Goal: Obtain resource: Obtain resource

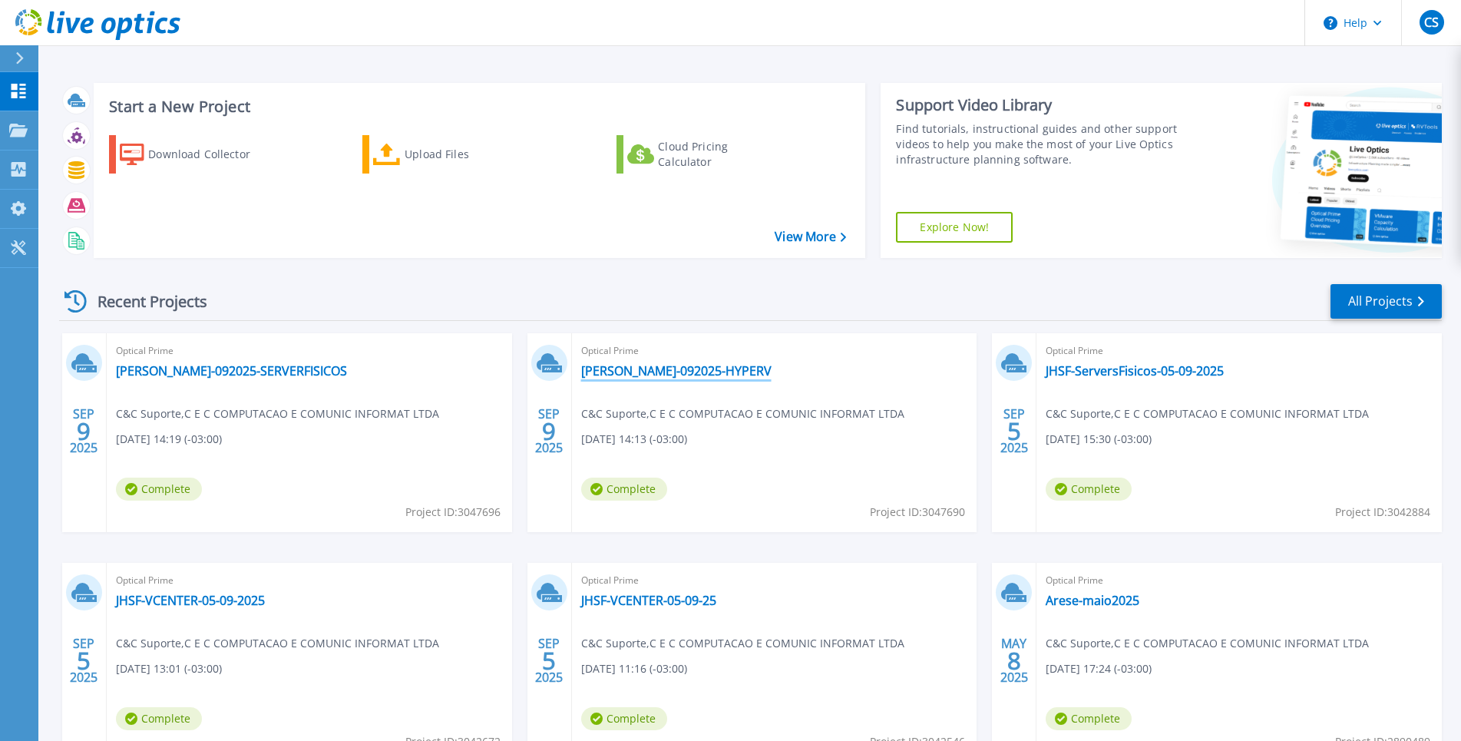
click at [672, 369] on link "FASANO-092025-HYPERV" at bounding box center [676, 370] width 190 height 15
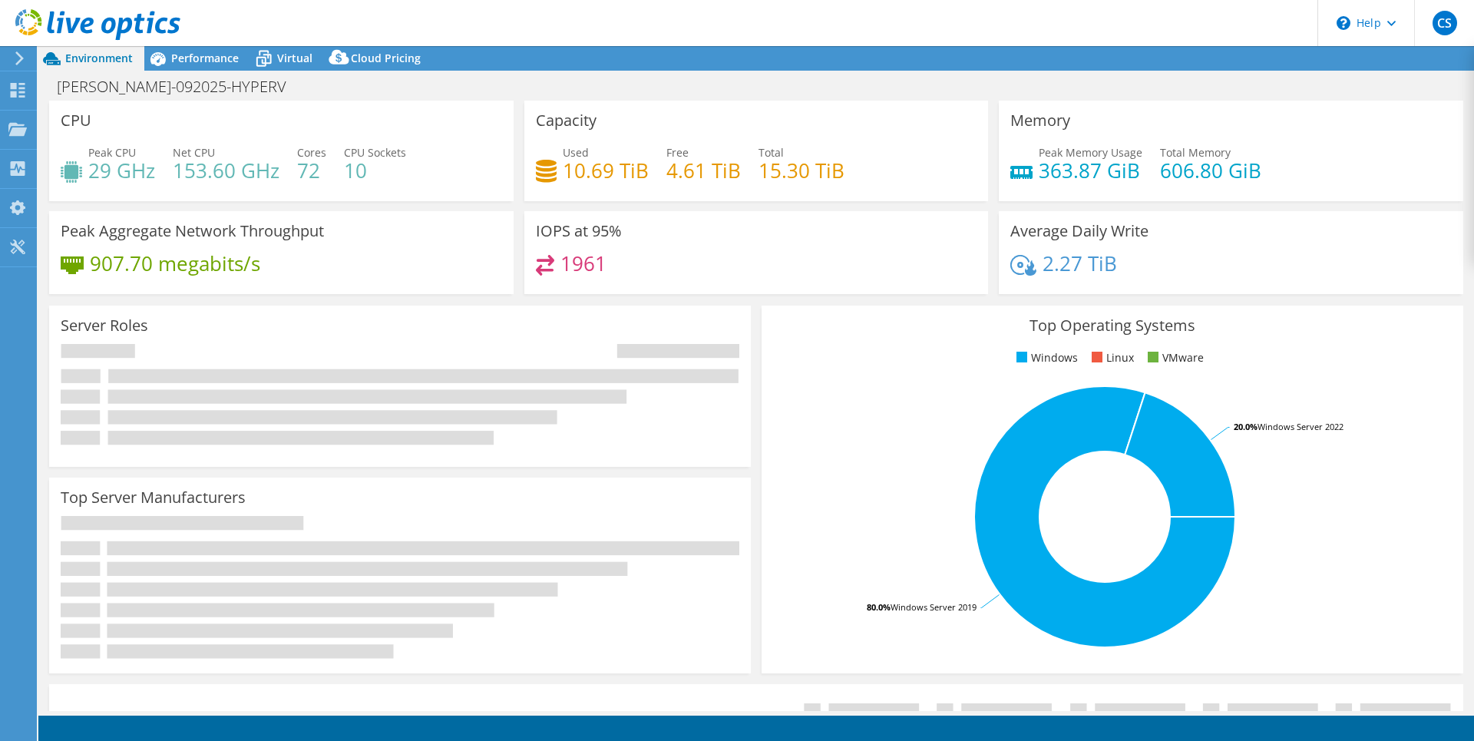
select select "USD"
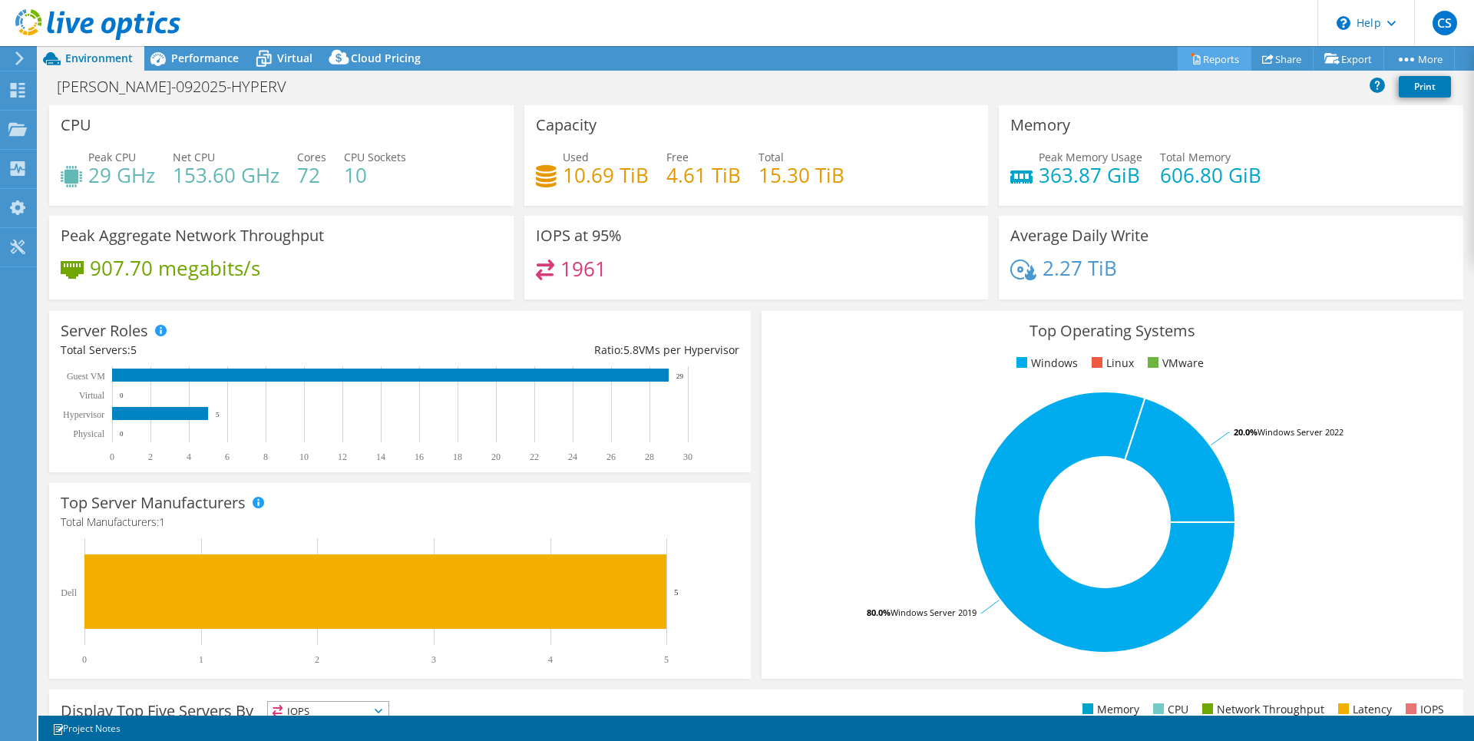
click at [1195, 60] on link "Reports" at bounding box center [1215, 59] width 74 height 24
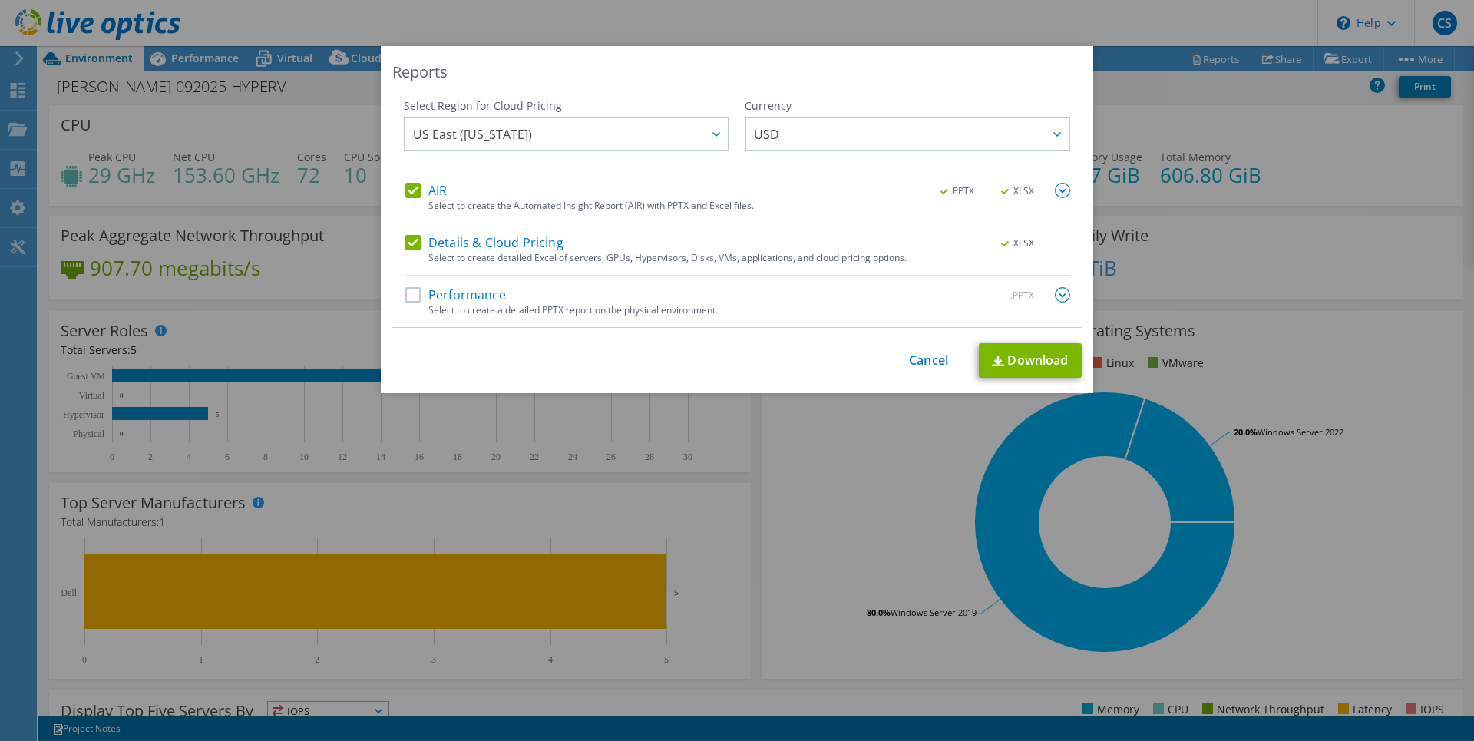
click at [405, 293] on label "Performance" at bounding box center [455, 294] width 101 height 15
click at [0, 0] on input "Performance" at bounding box center [0, 0] width 0 height 0
click at [715, 133] on div at bounding box center [715, 133] width 25 height 31
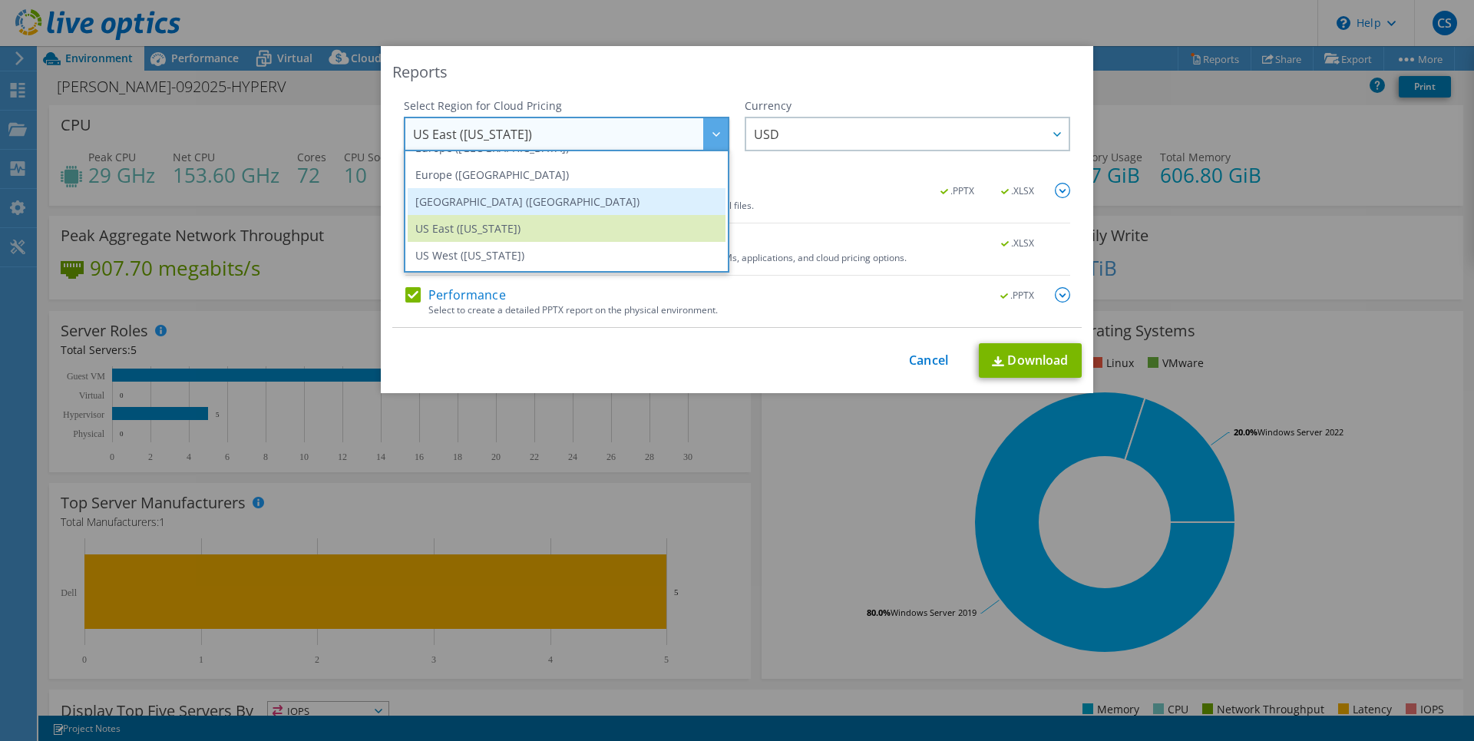
click at [523, 197] on li "South America (Sao Paulo)" at bounding box center [567, 201] width 318 height 27
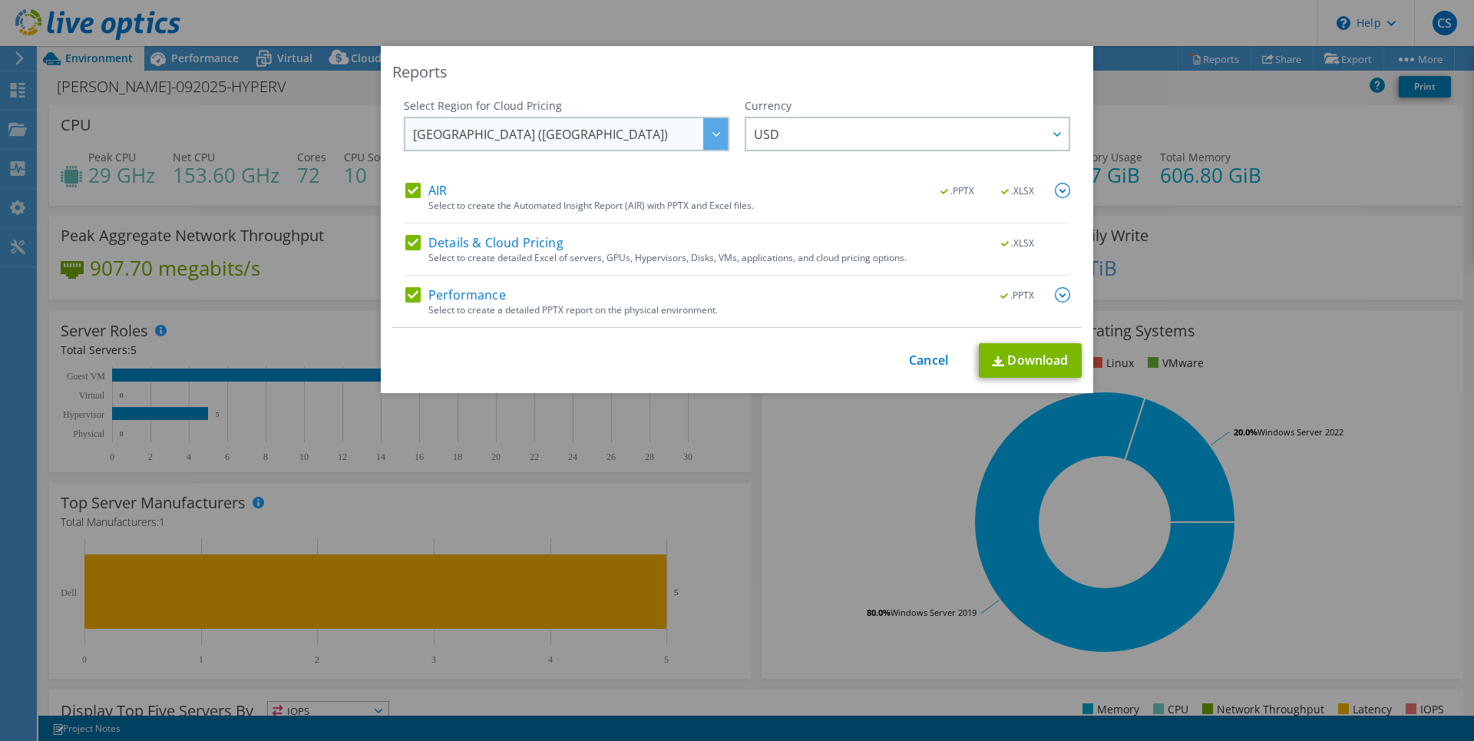
scroll to position [204, 0]
click at [918, 127] on span "USD" at bounding box center [911, 133] width 315 height 31
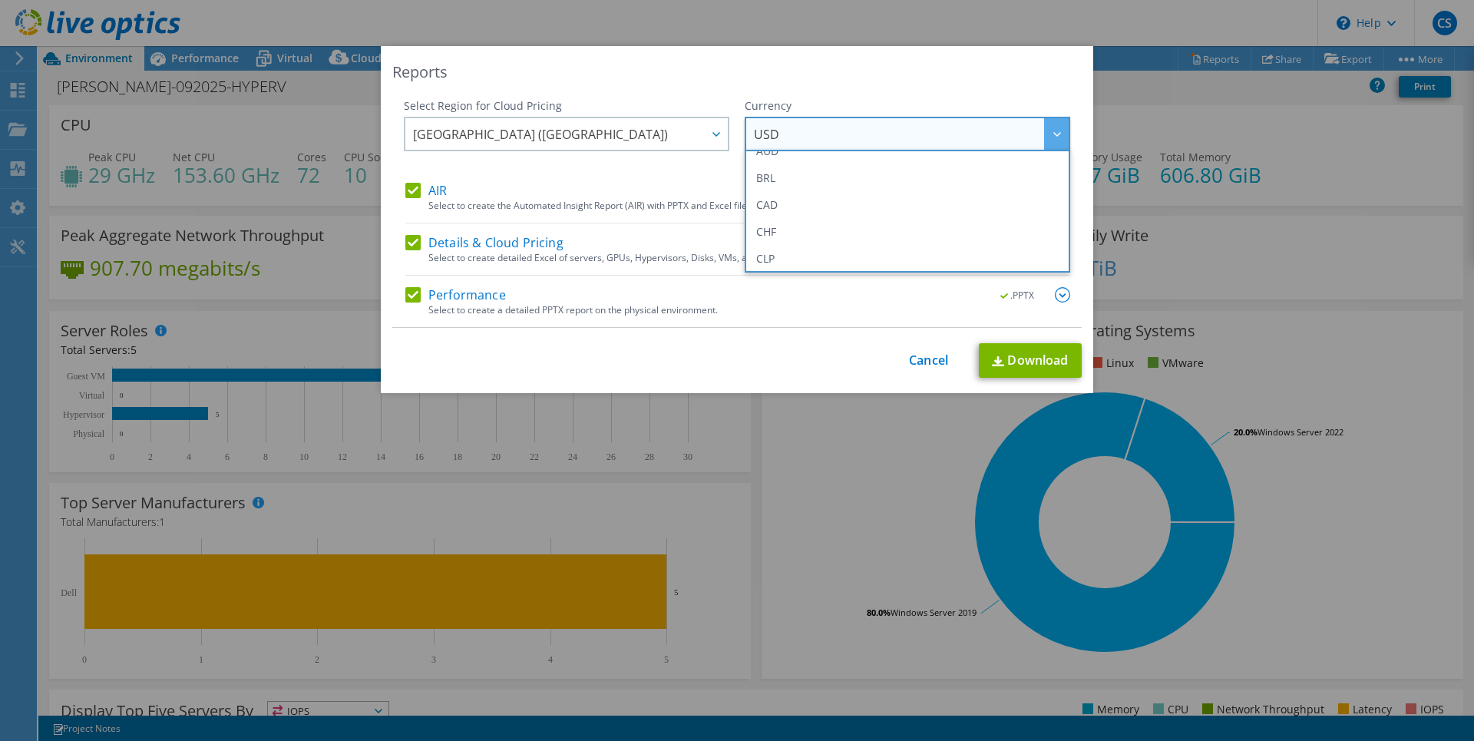
scroll to position [0, 0]
click at [779, 216] on li "BRL" at bounding box center [908, 220] width 318 height 27
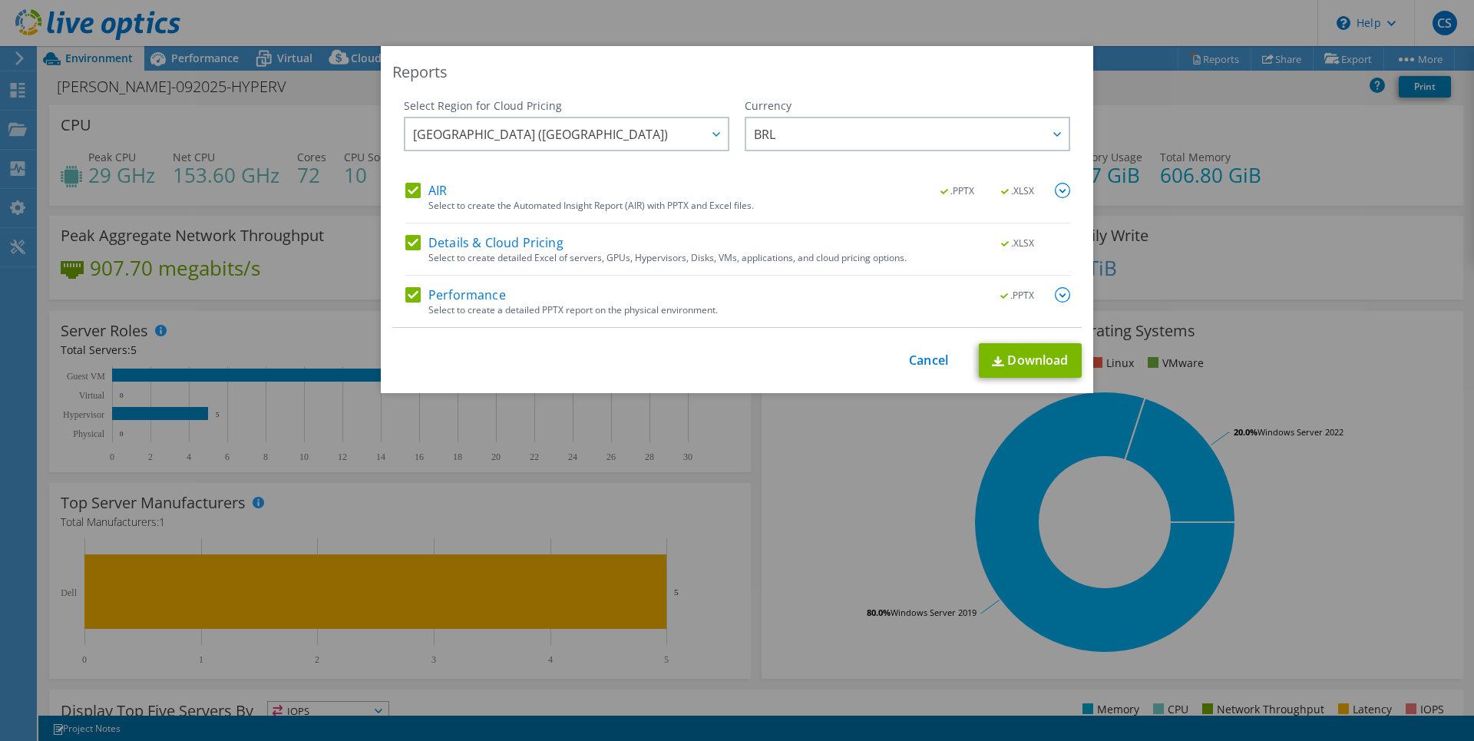
click at [1059, 296] on img at bounding box center [1062, 294] width 15 height 15
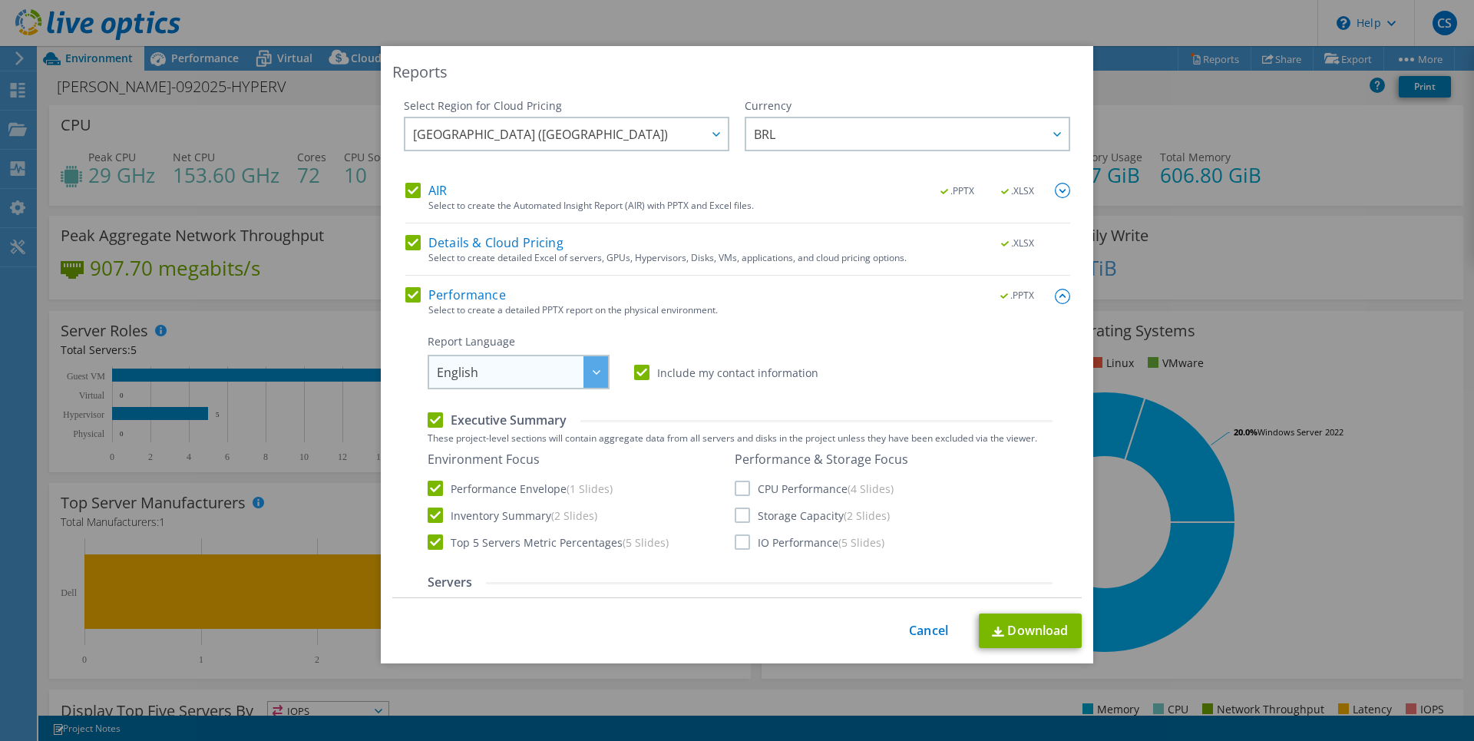
click at [591, 376] on div at bounding box center [596, 371] width 25 height 31
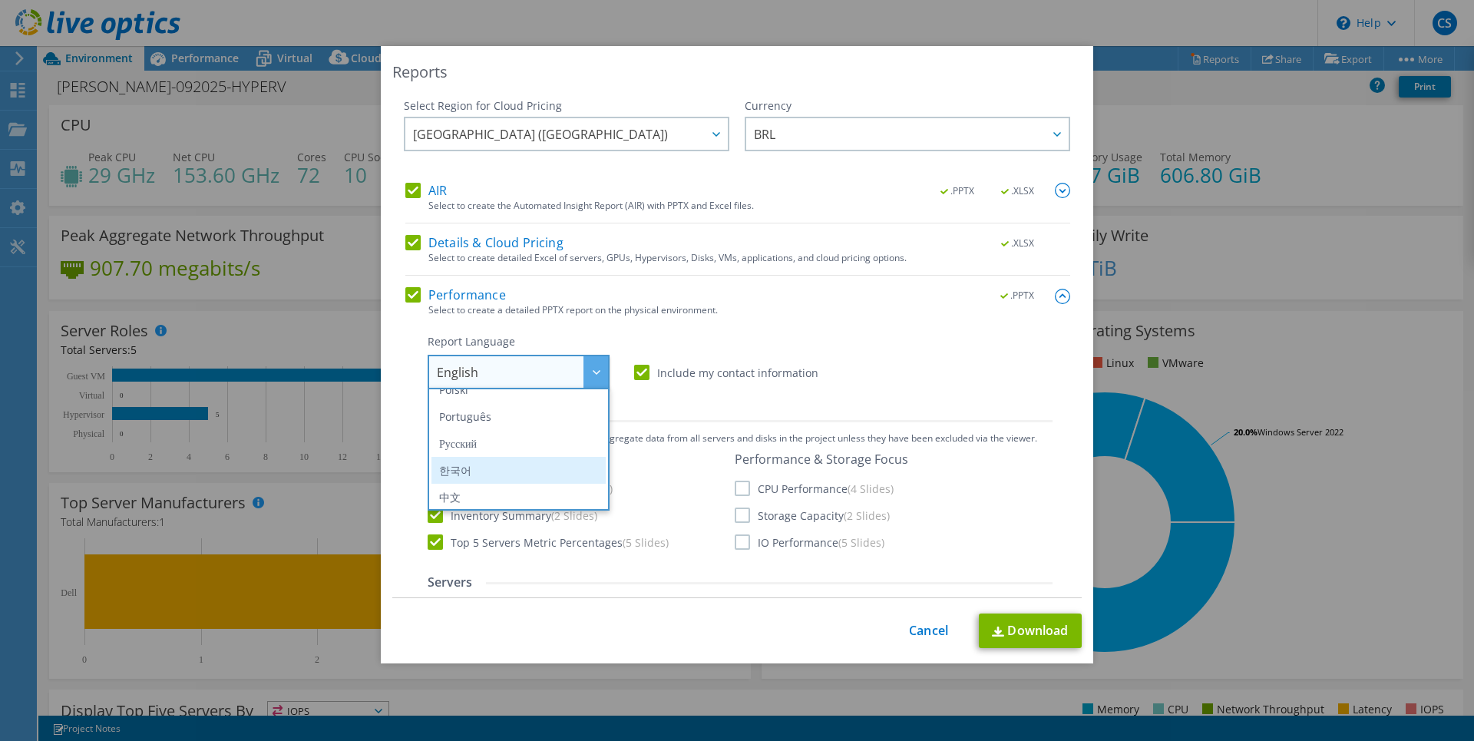
scroll to position [175, 0]
click at [485, 393] on li "Português" at bounding box center [519, 391] width 174 height 27
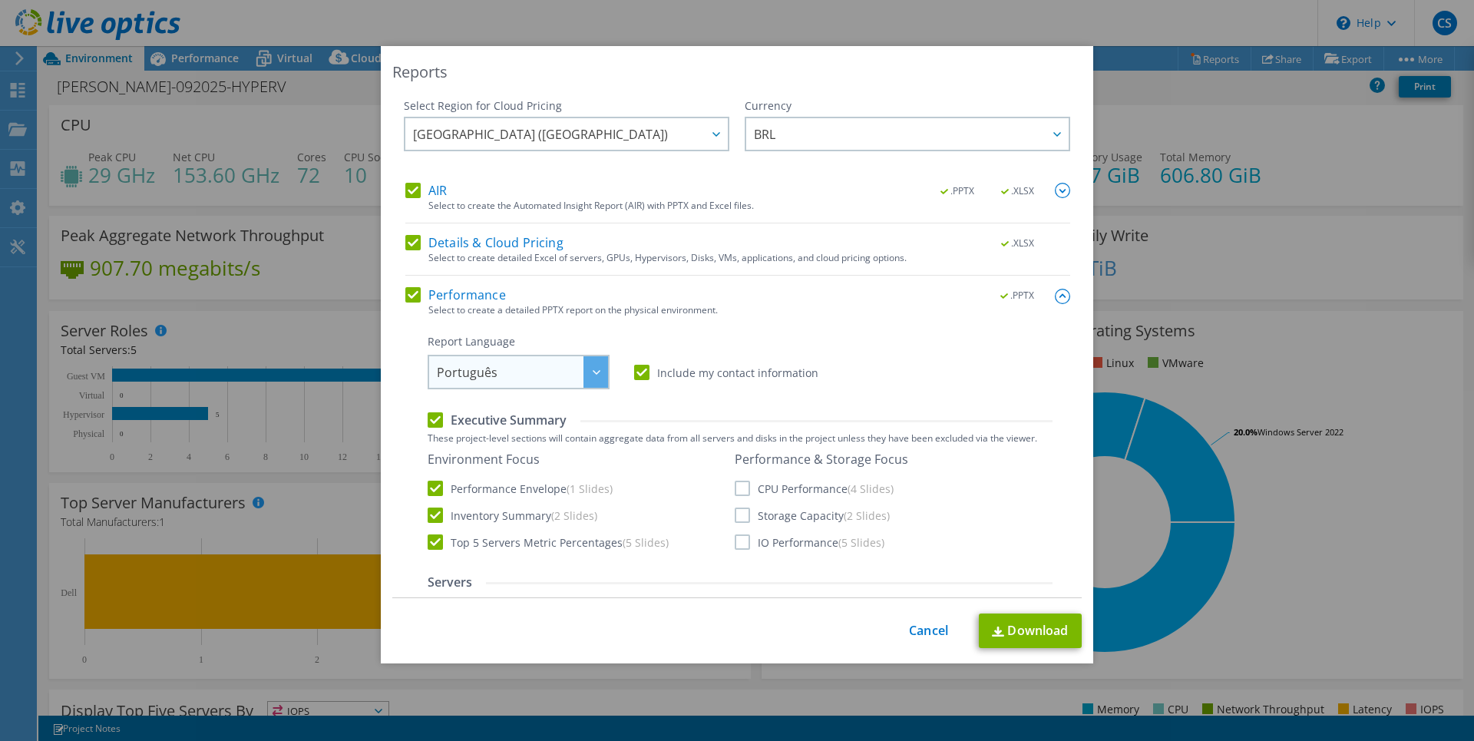
scroll to position [171, 0]
click at [800, 317] on div "Performance .PPTX Select to create a detailed PPTX report on the physical envir…" at bounding box center [737, 653] width 665 height 733
click at [736, 488] on label "CPU Performance (4 Slides)" at bounding box center [814, 488] width 159 height 15
click at [0, 0] on input "CPU Performance (4 Slides)" at bounding box center [0, 0] width 0 height 0
click at [736, 520] on label "Storage Capacity (2 Slides)" at bounding box center [812, 515] width 155 height 15
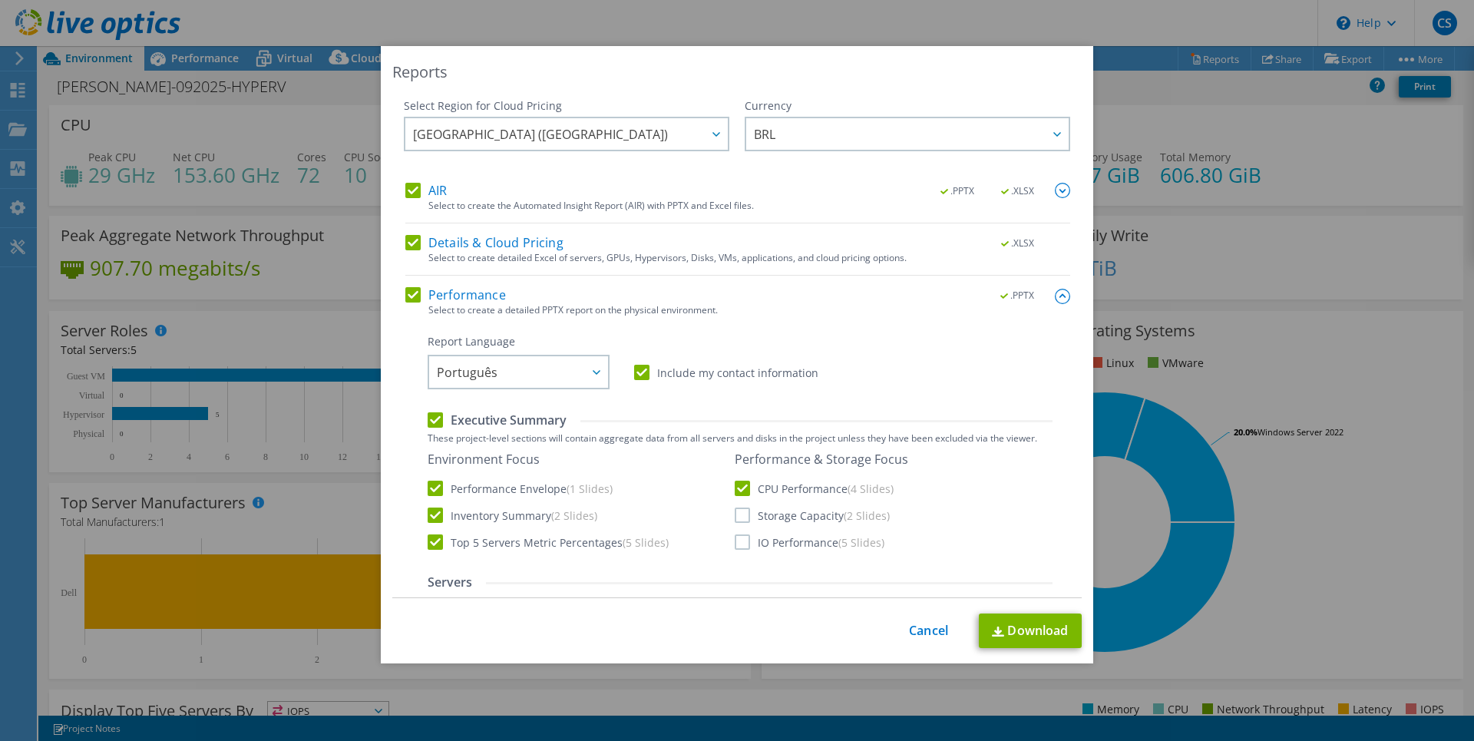
click at [736, 544] on label "IO Performance (5 Slides)" at bounding box center [810, 541] width 150 height 15
click at [0, 0] on input "IO Performance (5 Slides)" at bounding box center [0, 0] width 0 height 0
click at [738, 518] on label "Storage Capacity (2 Slides)" at bounding box center [812, 515] width 155 height 15
click at [0, 0] on input "Storage Capacity (2 Slides)" at bounding box center [0, 0] width 0 height 0
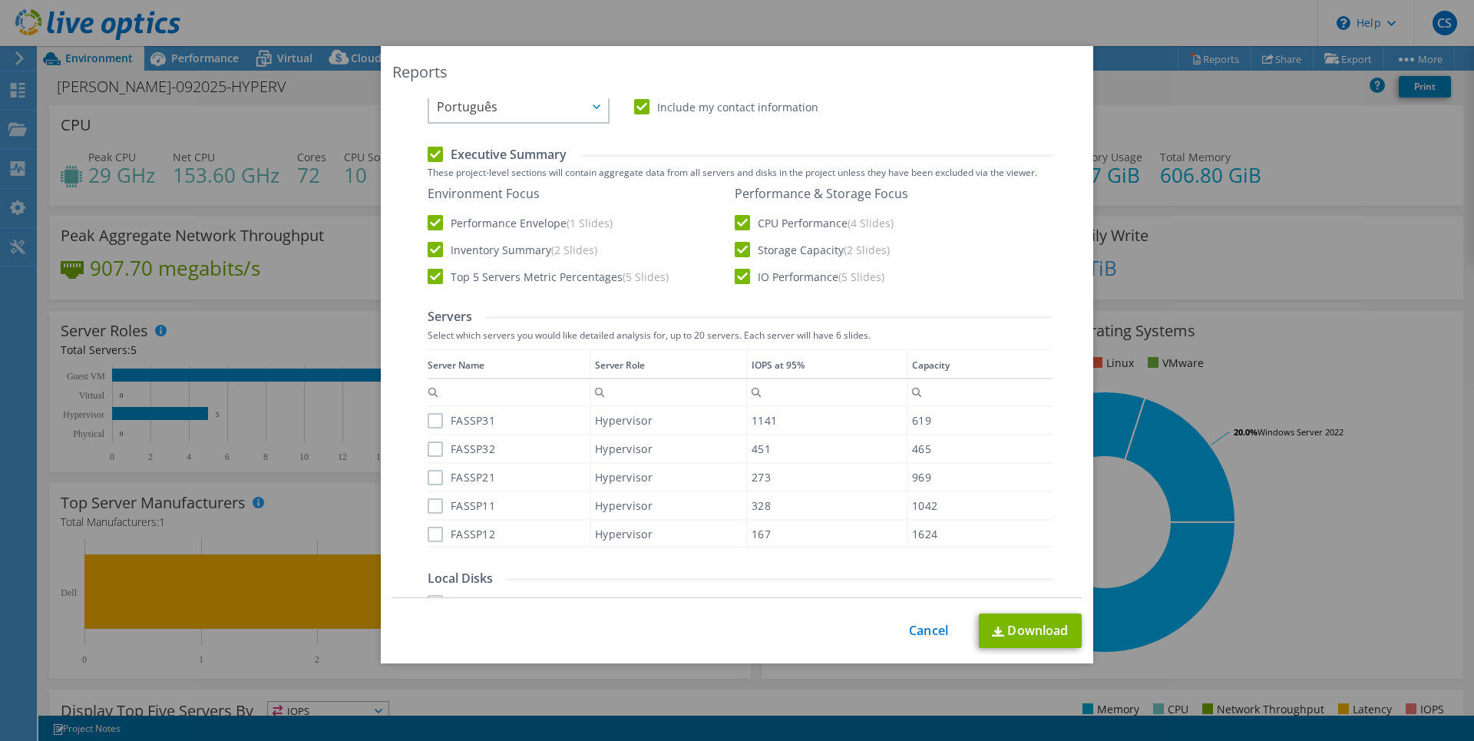
scroll to position [313, 0]
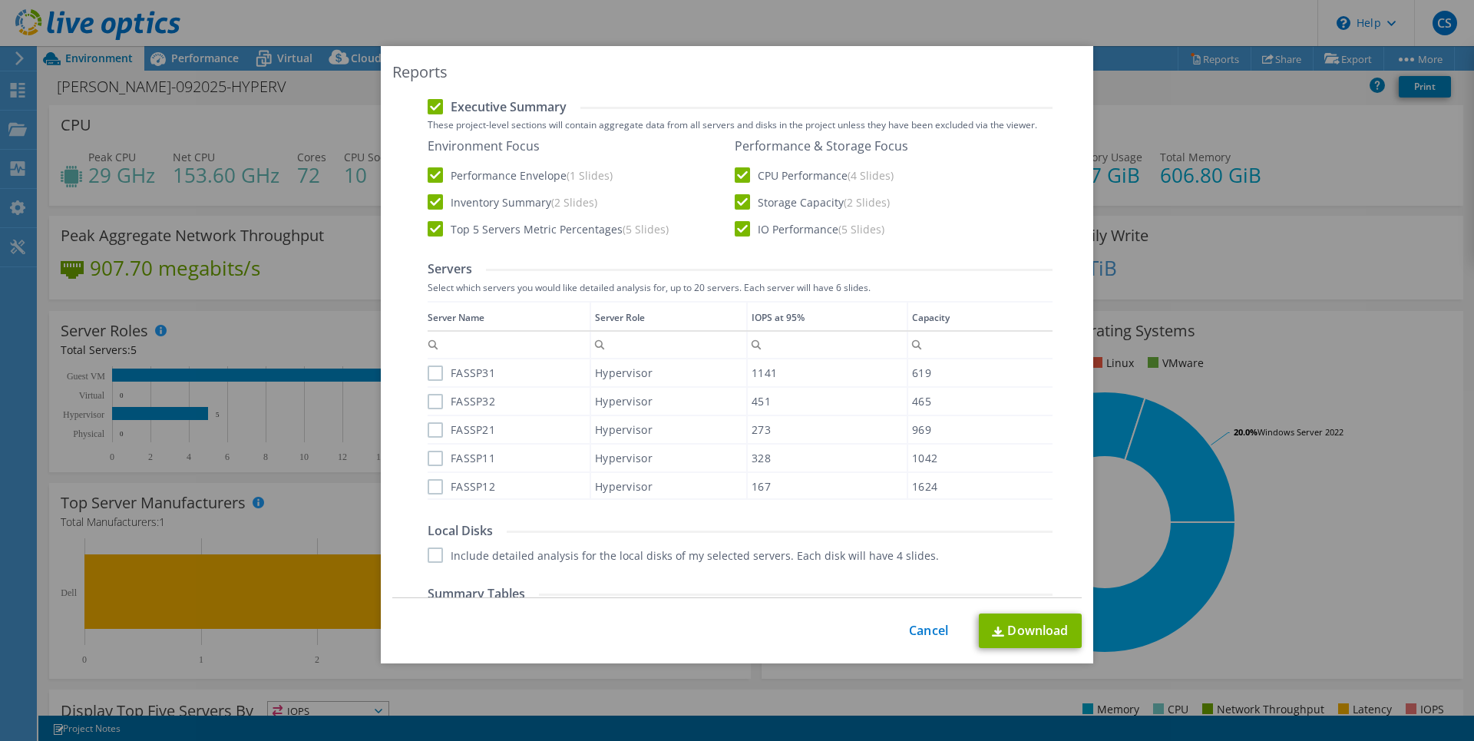
click at [432, 372] on label "FASSP31" at bounding box center [462, 373] width 68 height 15
click at [0, 0] on input "FASSP31" at bounding box center [0, 0] width 0 height 0
click at [432, 399] on label "FASSP32" at bounding box center [462, 401] width 68 height 15
click at [0, 0] on input "FASSP32" at bounding box center [0, 0] width 0 height 0
click at [433, 431] on label "FASSP21" at bounding box center [462, 429] width 68 height 15
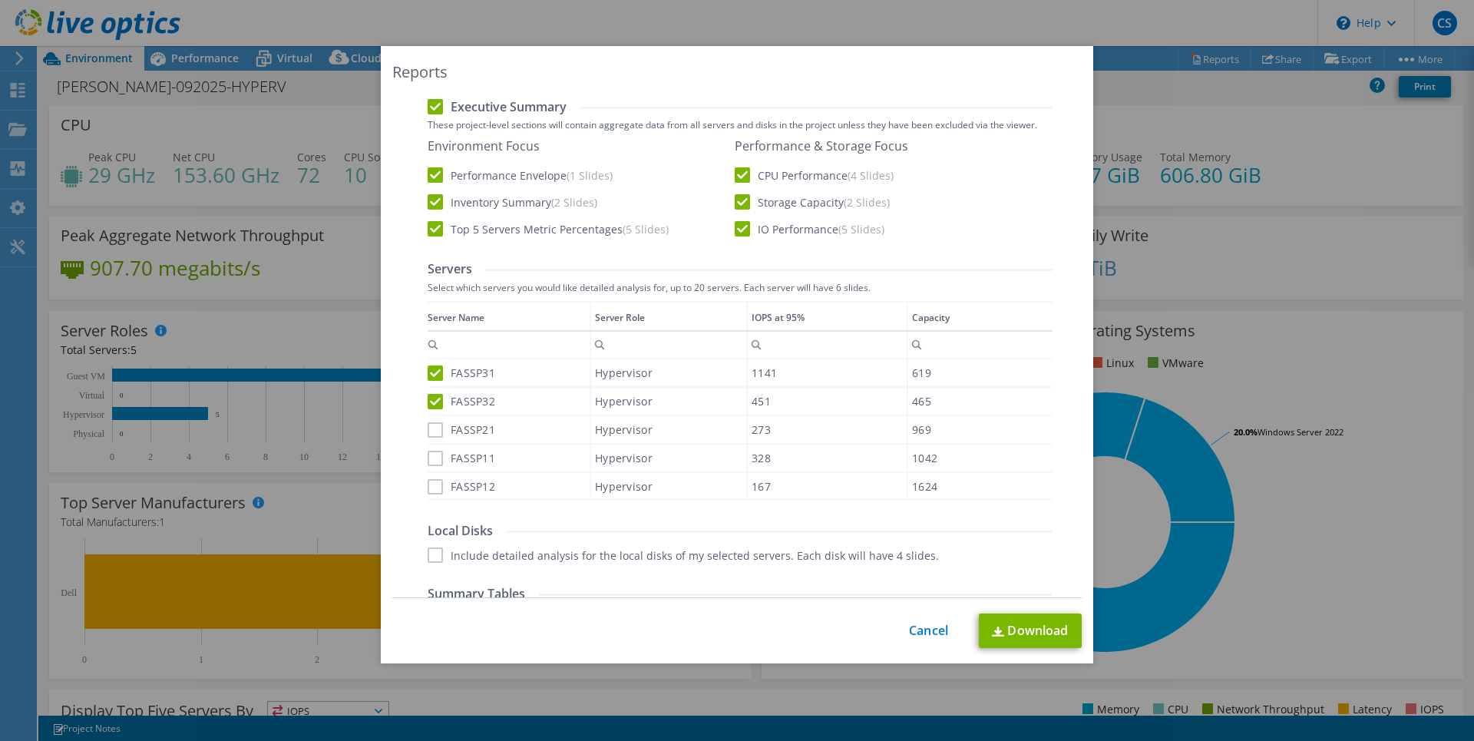
click at [0, 0] on input "FASSP21" at bounding box center [0, 0] width 0 height 0
click at [431, 466] on div "FASSP11" at bounding box center [509, 458] width 162 height 27
click at [431, 488] on label "FASSP12" at bounding box center [462, 486] width 68 height 15
click at [0, 0] on input "FASSP12" at bounding box center [0, 0] width 0 height 0
click at [430, 460] on label "FASSP11" at bounding box center [462, 458] width 68 height 15
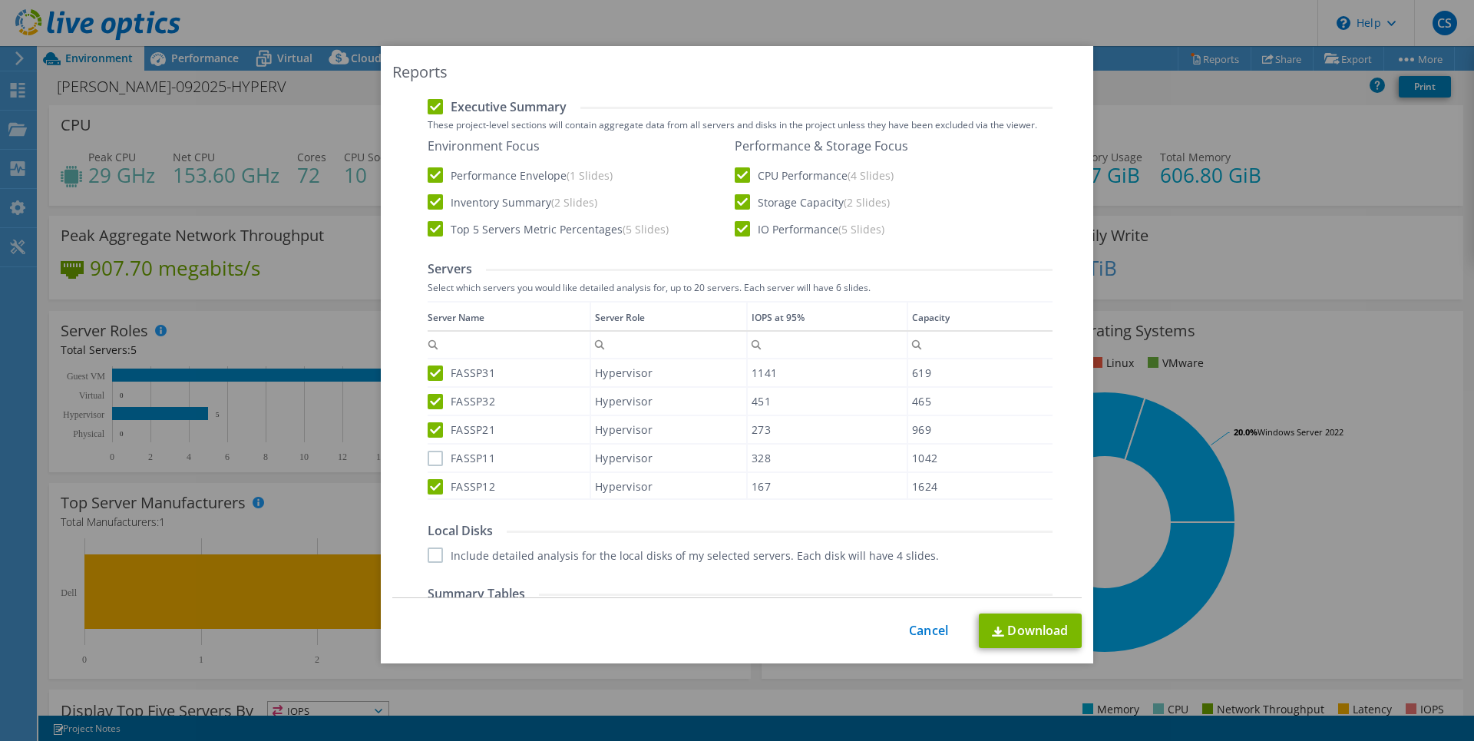
click at [0, 0] on input "FASSP11" at bounding box center [0, 0] width 0 height 0
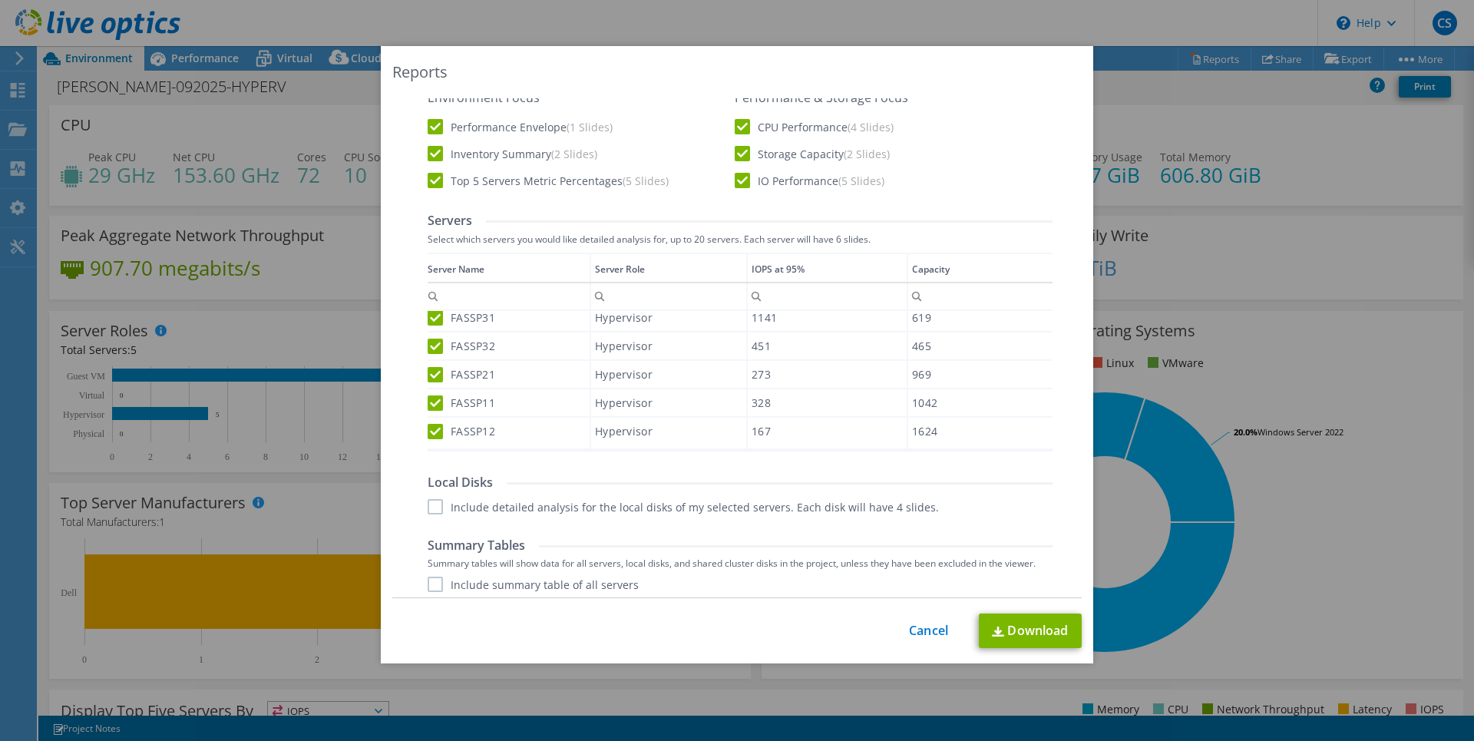
scroll to position [422, 0]
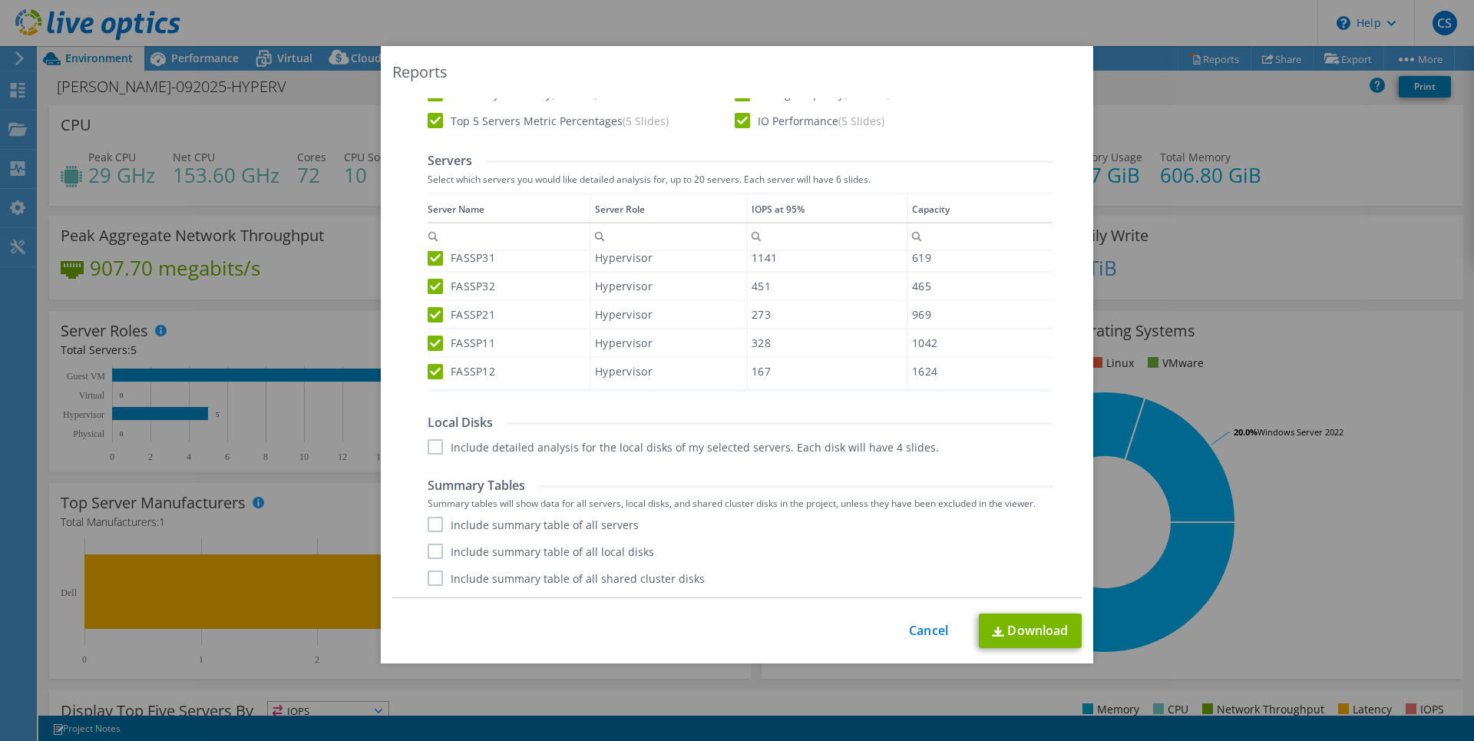
click at [428, 445] on label "Include detailed analysis for the local disks of my selected servers. Each disk…" at bounding box center [683, 446] width 511 height 15
click at [0, 0] on input "Include detailed analysis for the local disks of my selected servers. Each disk…" at bounding box center [0, 0] width 0 height 0
click at [428, 522] on label "Include summary table of all servers" at bounding box center [533, 524] width 211 height 15
click at [0, 0] on input "Include summary table of all servers" at bounding box center [0, 0] width 0 height 0
click at [429, 548] on label "Include summary table of all local disks" at bounding box center [541, 551] width 227 height 15
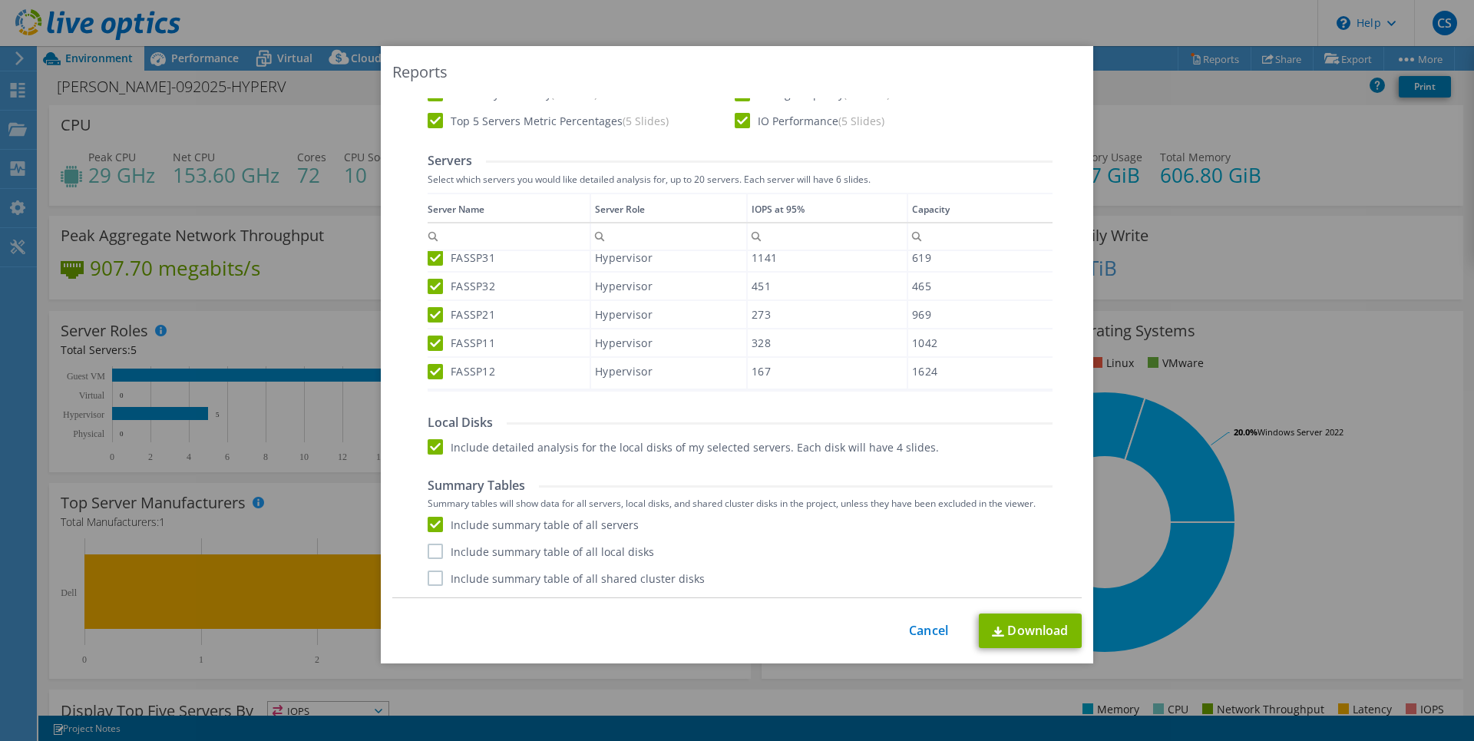
click at [0, 0] on input "Include summary table of all local disks" at bounding box center [0, 0] width 0 height 0
click at [430, 575] on label "Include summary table of all shared cluster disks" at bounding box center [566, 578] width 277 height 15
click at [0, 0] on input "Include summary table of all shared cluster disks" at bounding box center [0, 0] width 0 height 0
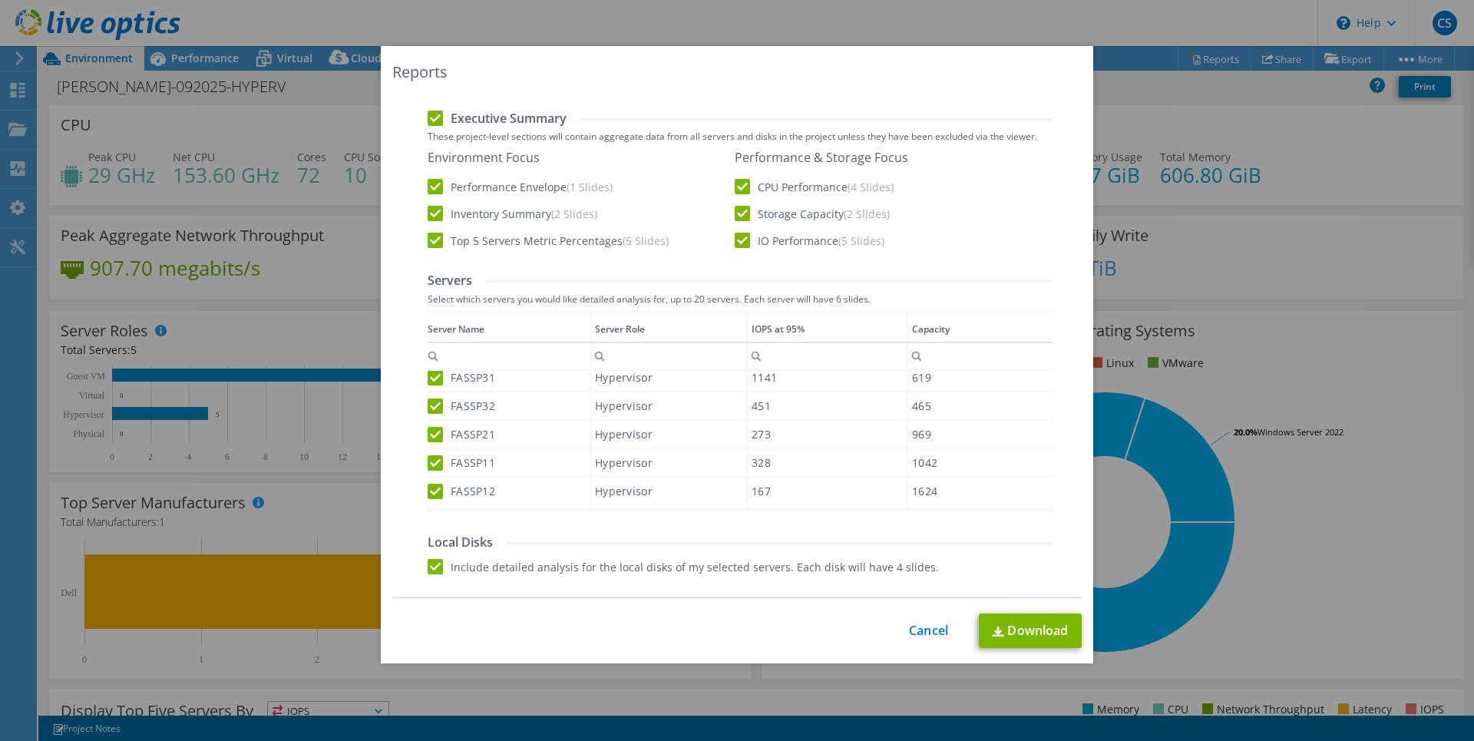
scroll to position [0, 0]
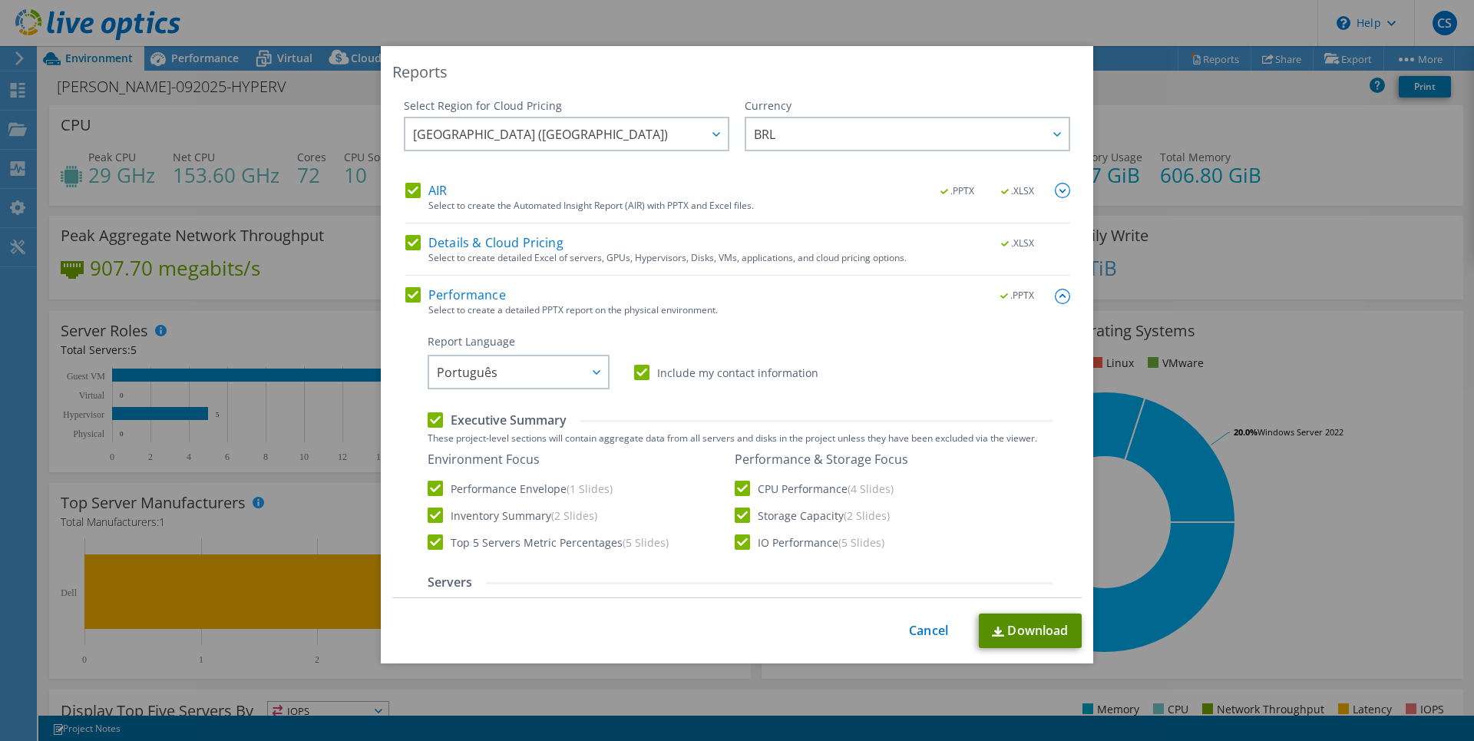
click at [1022, 634] on link "Download" at bounding box center [1030, 631] width 103 height 35
click at [928, 632] on link "Cancel" at bounding box center [928, 631] width 39 height 15
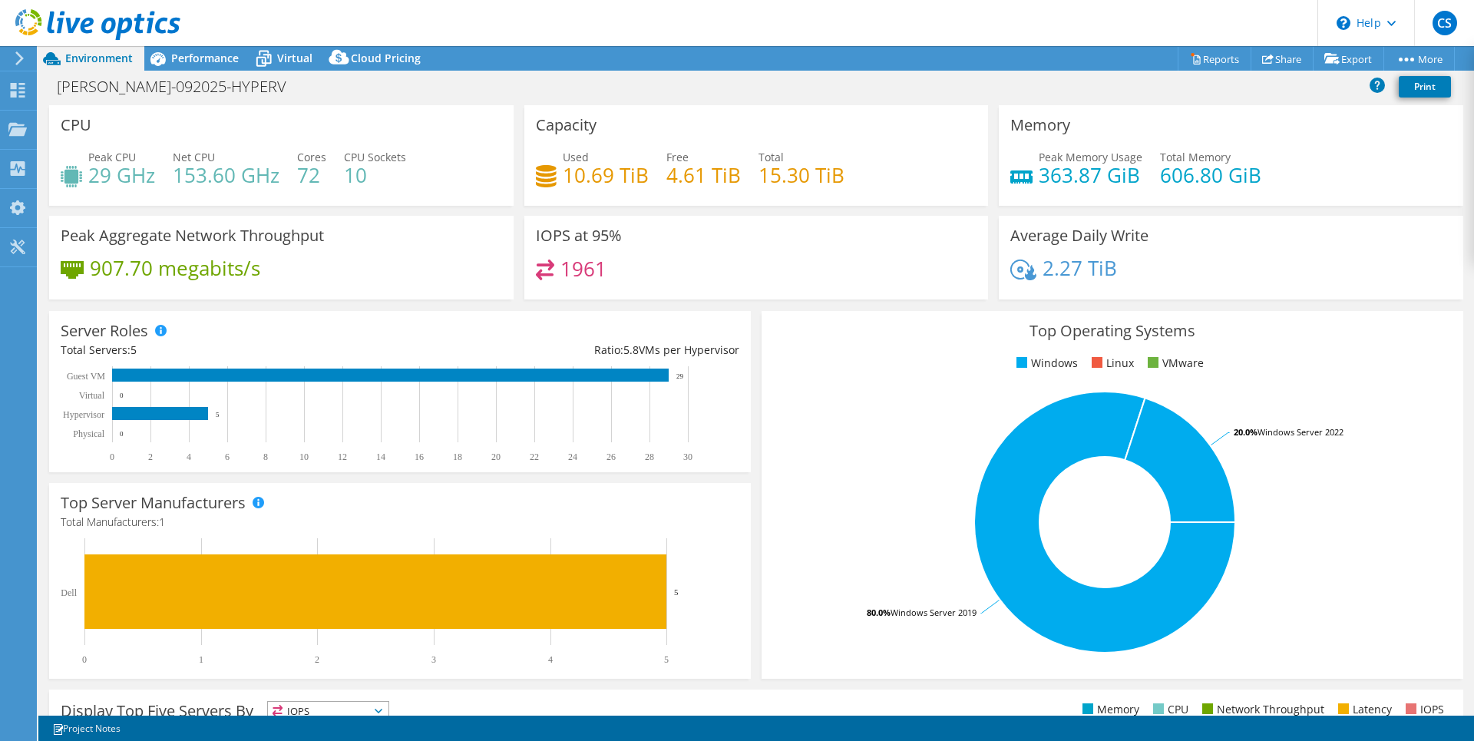
click at [21, 58] on use at bounding box center [19, 58] width 8 height 14
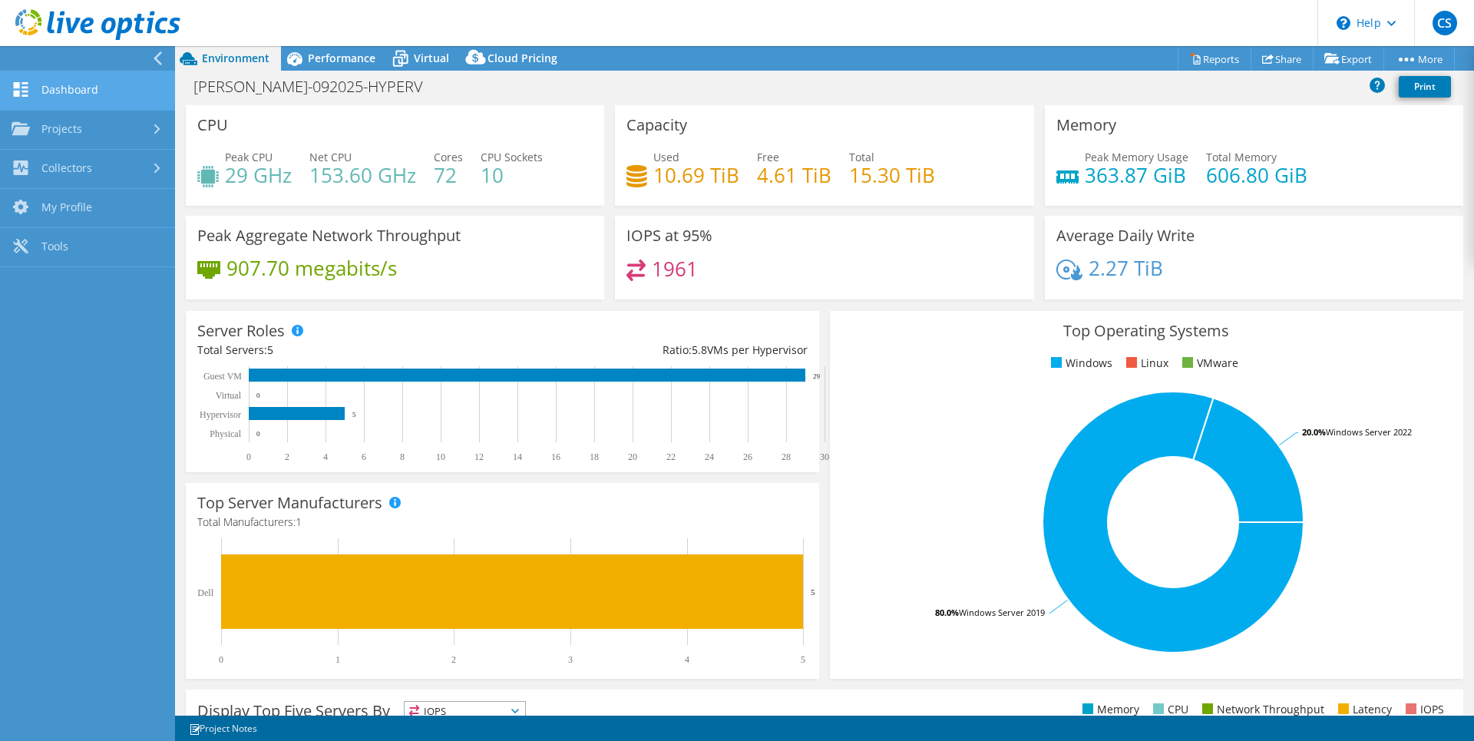
click at [61, 84] on link "Dashboard" at bounding box center [87, 90] width 175 height 39
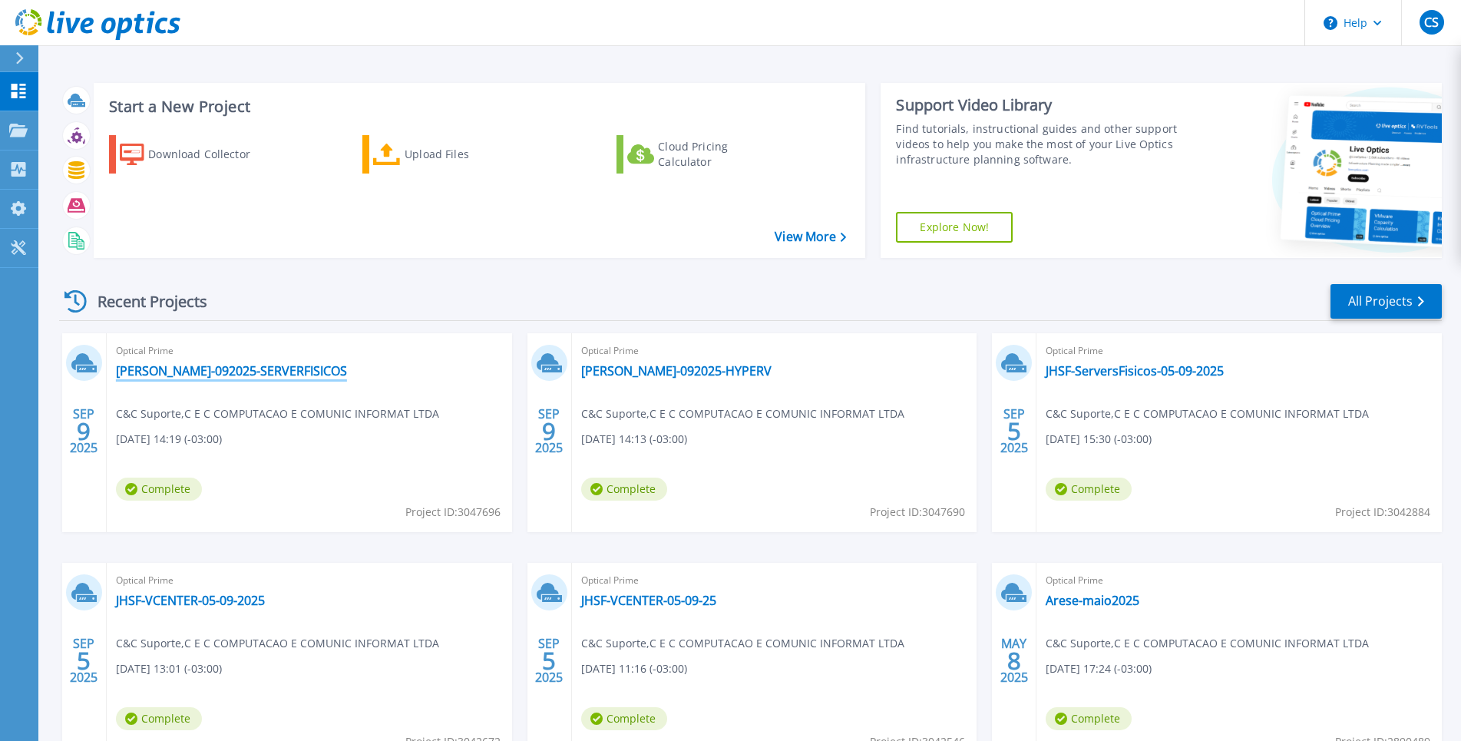
click at [259, 372] on link "[PERSON_NAME]-092025-SERVERFISICOS" at bounding box center [231, 370] width 231 height 15
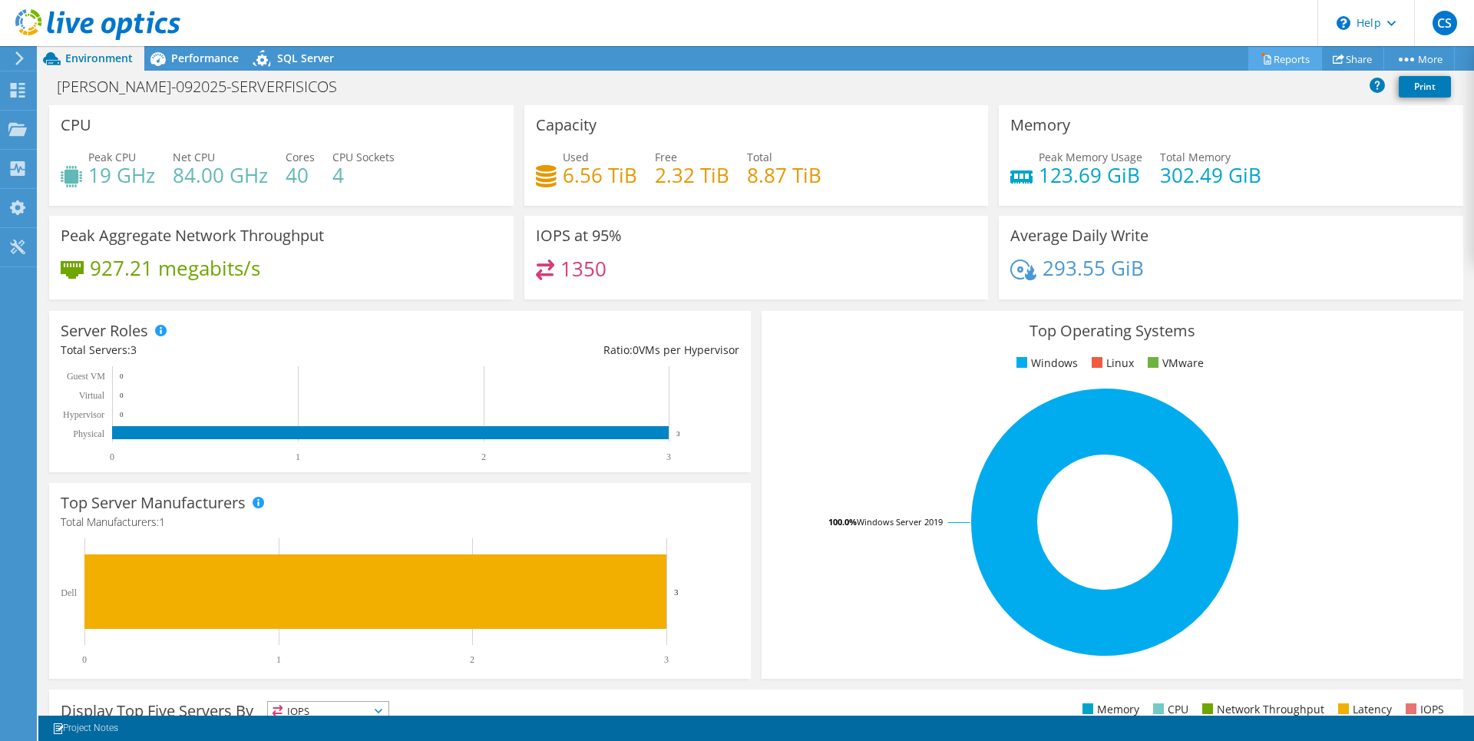
click at [1268, 60] on link "Reports" at bounding box center [1286, 59] width 74 height 24
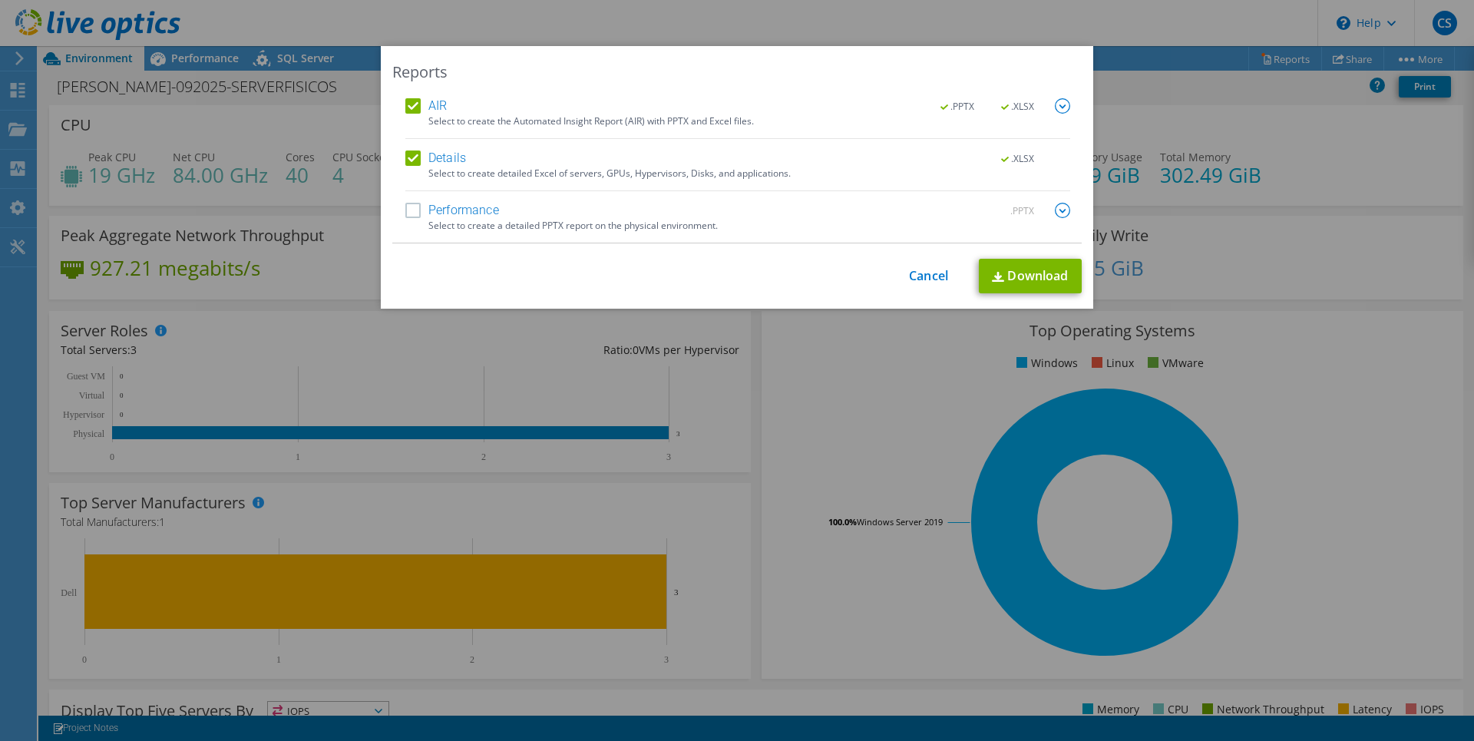
click at [406, 210] on label "Performance" at bounding box center [452, 210] width 94 height 15
click at [0, 0] on input "Performance" at bounding box center [0, 0] width 0 height 0
click at [1057, 213] on img at bounding box center [1062, 210] width 15 height 15
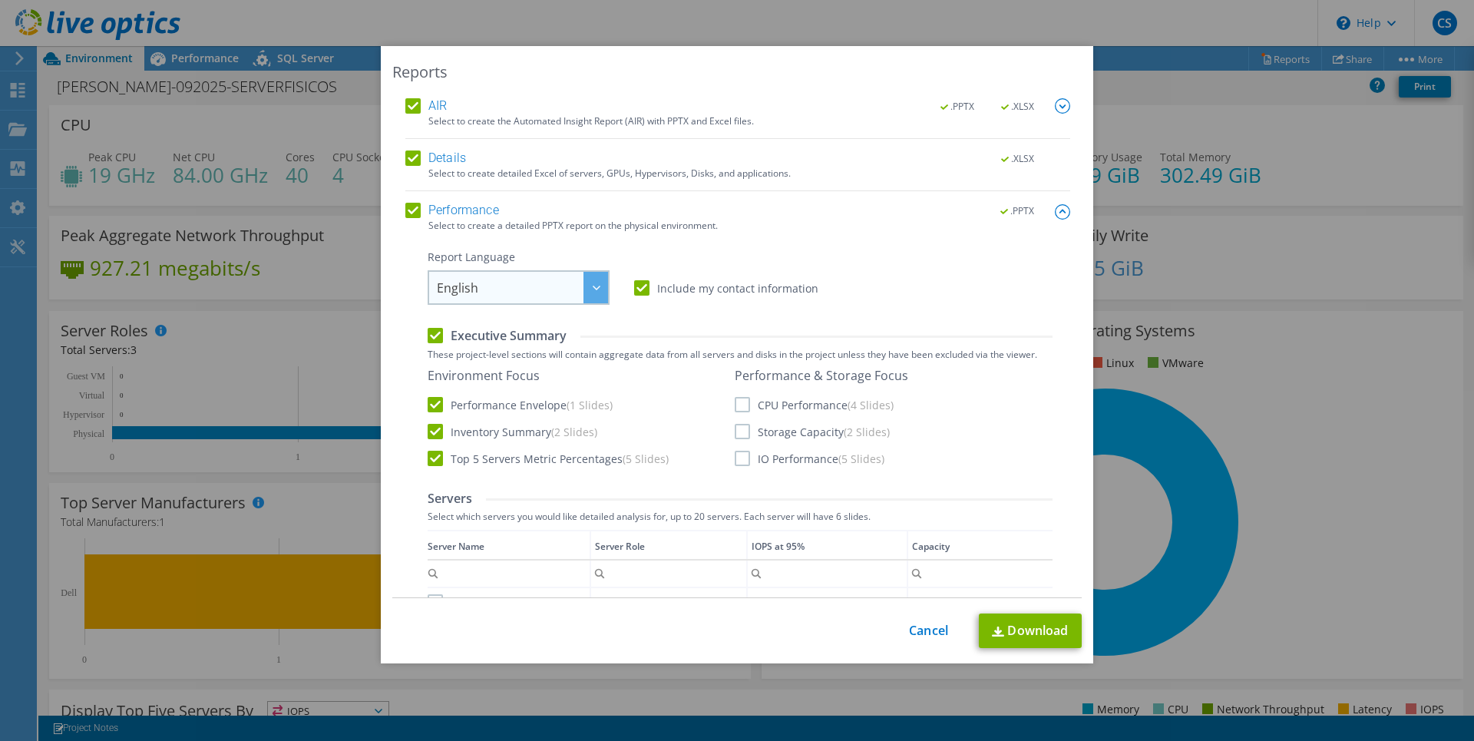
click at [584, 285] on div at bounding box center [596, 287] width 25 height 31
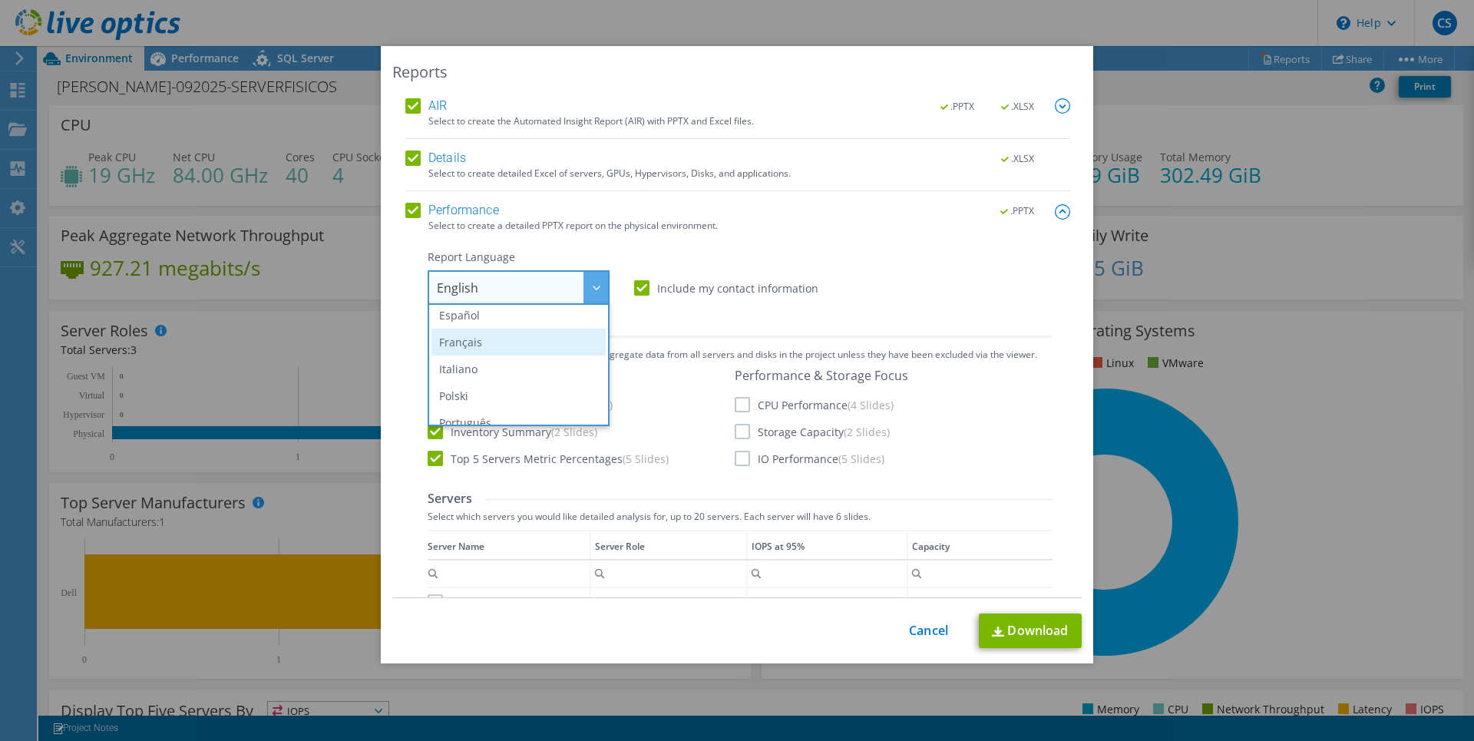
scroll to position [88, 0]
click at [486, 389] on li "Português" at bounding box center [519, 394] width 174 height 27
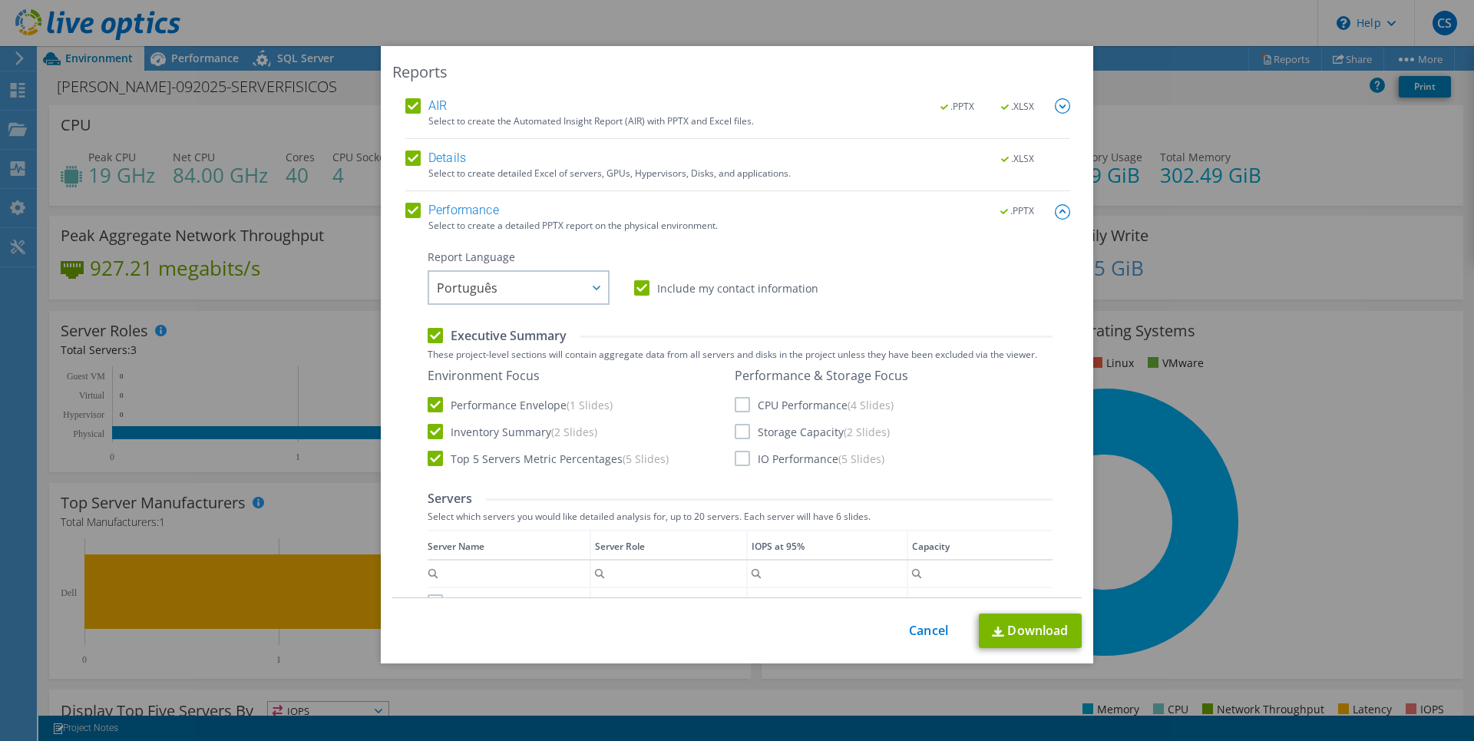
click at [738, 400] on label "CPU Performance (4 Slides)" at bounding box center [814, 404] width 159 height 15
click at [0, 0] on input "CPU Performance (4 Slides)" at bounding box center [0, 0] width 0 height 0
click at [735, 432] on label "Storage Capacity (2 Slides)" at bounding box center [812, 431] width 155 height 15
click at [0, 0] on input "Storage Capacity (2 Slides)" at bounding box center [0, 0] width 0 height 0
click at [735, 460] on label "IO Performance (5 Slides)" at bounding box center [810, 458] width 150 height 15
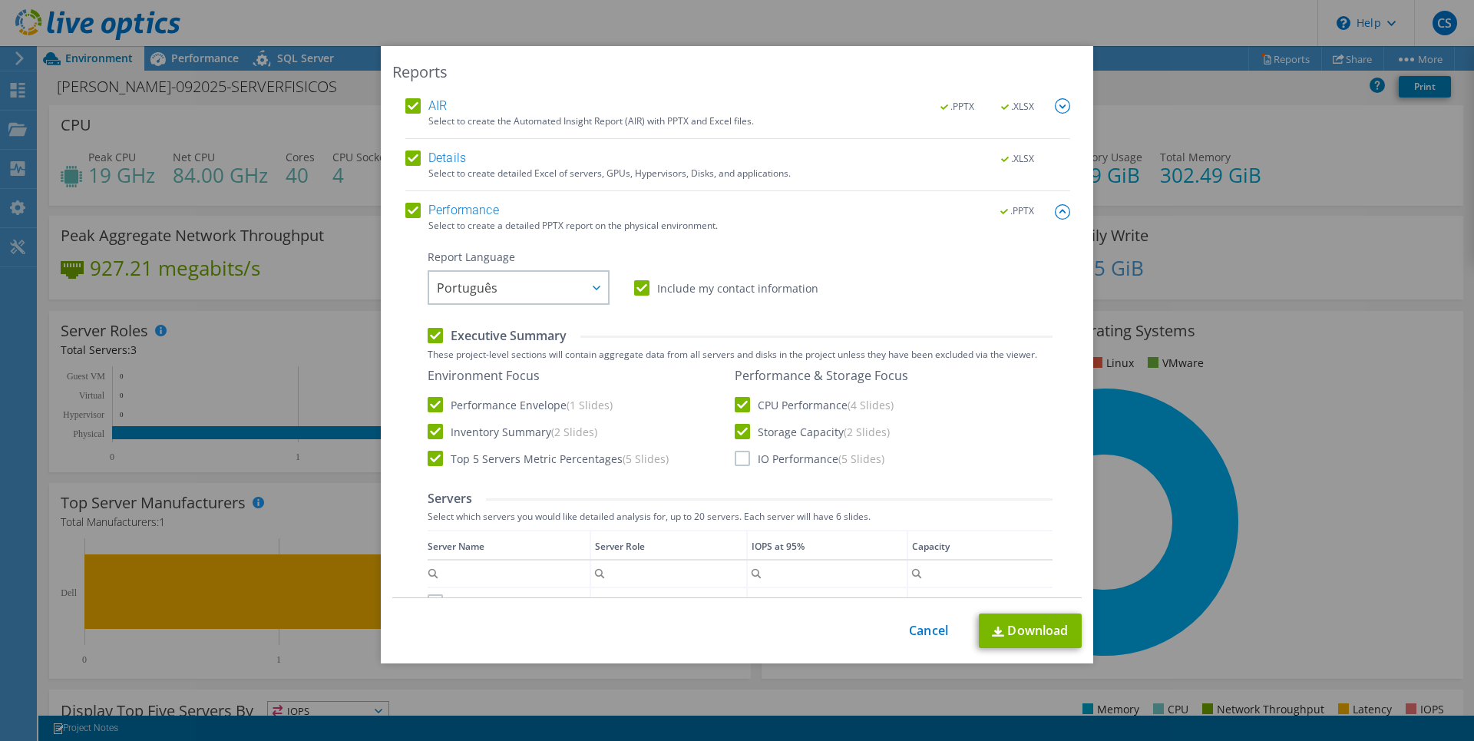
click at [0, 0] on input "IO Performance (5 Slides)" at bounding box center [0, 0] width 0 height 0
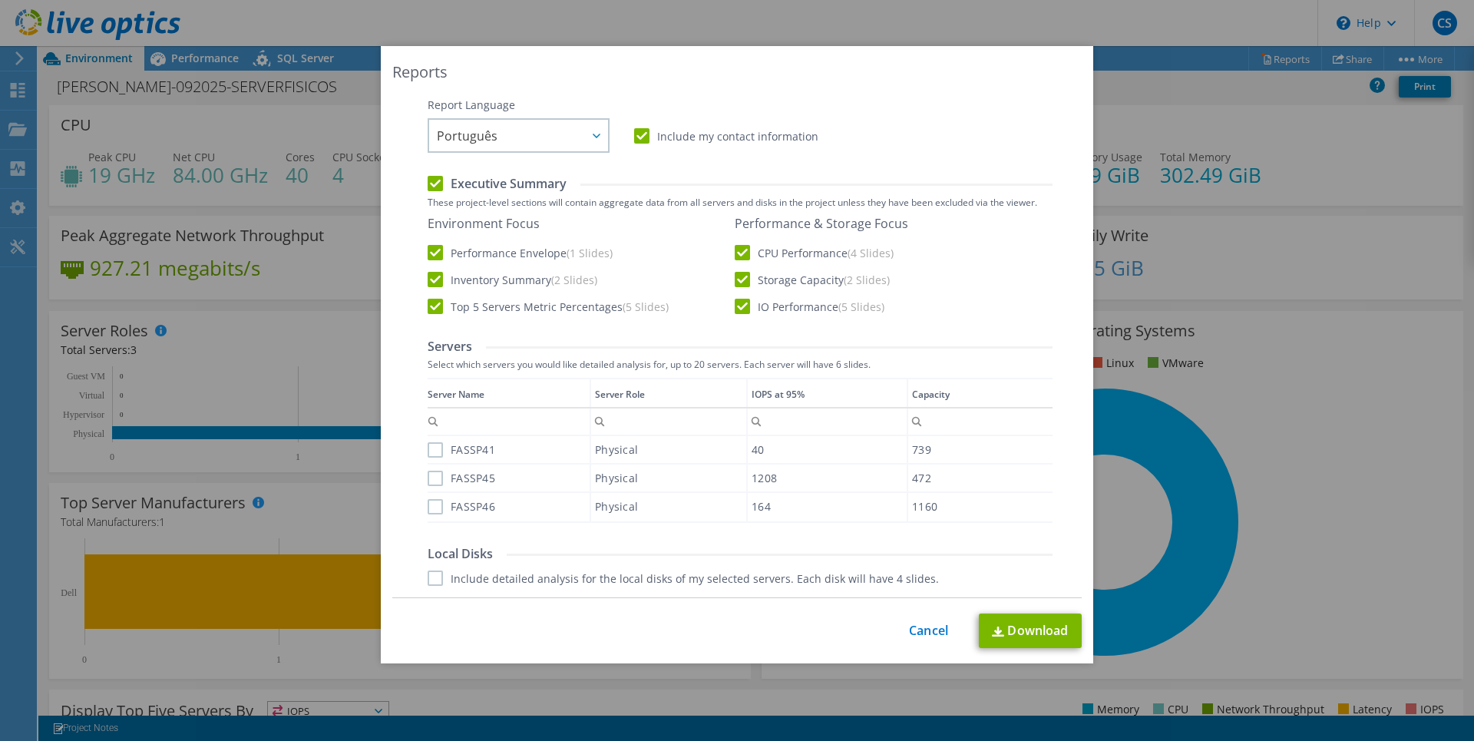
scroll to position [221, 0]
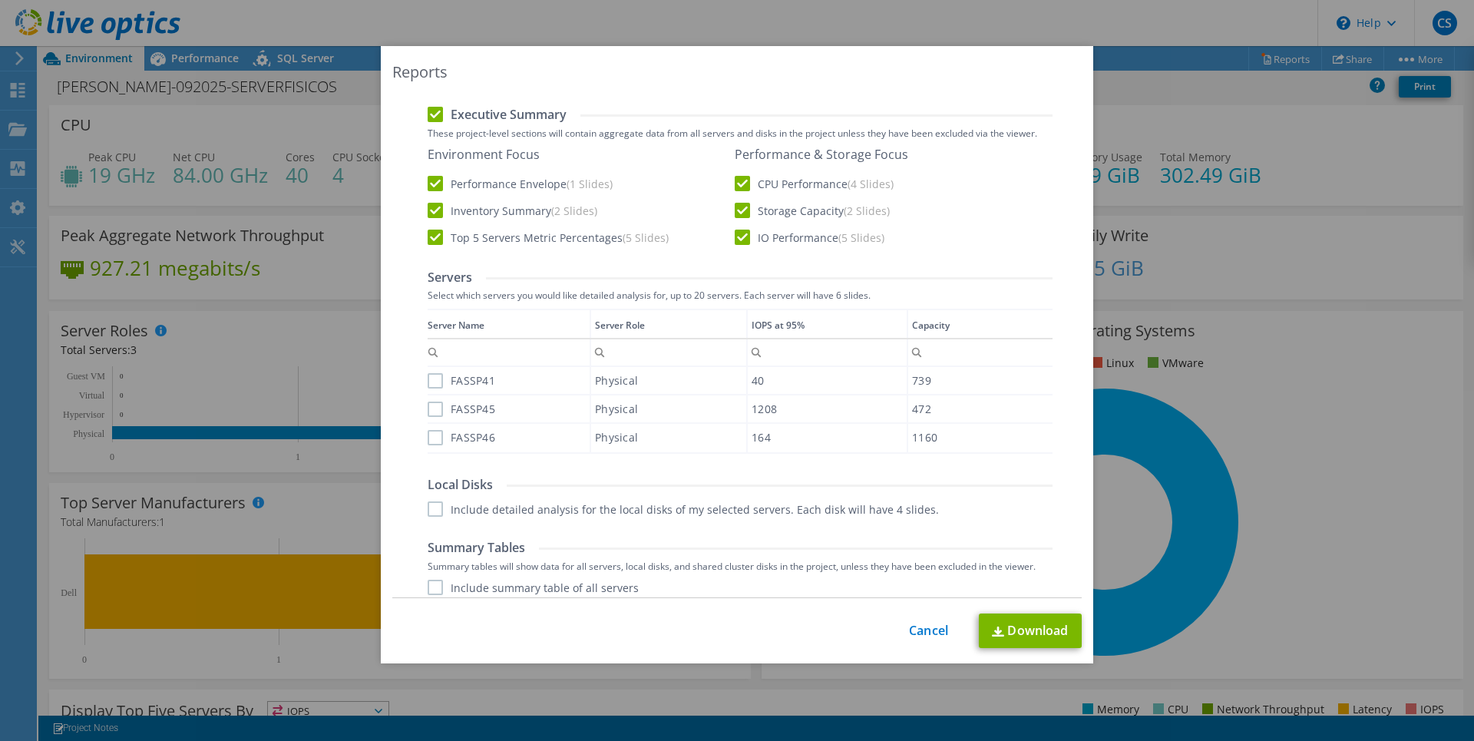
click at [429, 381] on label "FASSP41" at bounding box center [462, 380] width 68 height 15
click at [0, 0] on input "FASSP41" at bounding box center [0, 0] width 0 height 0
click at [429, 403] on label "FASSP45" at bounding box center [462, 409] width 68 height 15
click at [0, 0] on input "FASSP45" at bounding box center [0, 0] width 0 height 0
click at [429, 441] on label "FASSP46" at bounding box center [462, 437] width 68 height 15
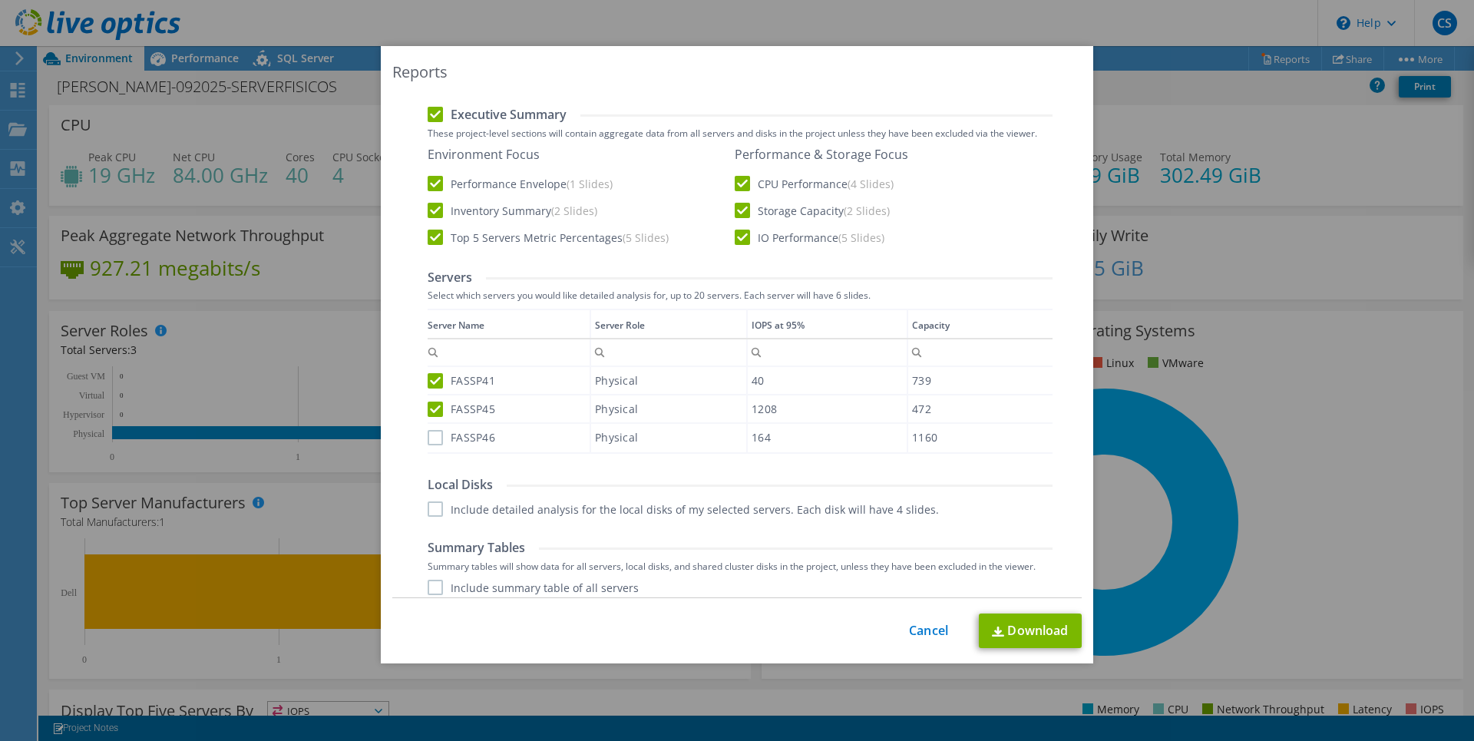
click at [0, 0] on input "FASSP46" at bounding box center [0, 0] width 0 height 0
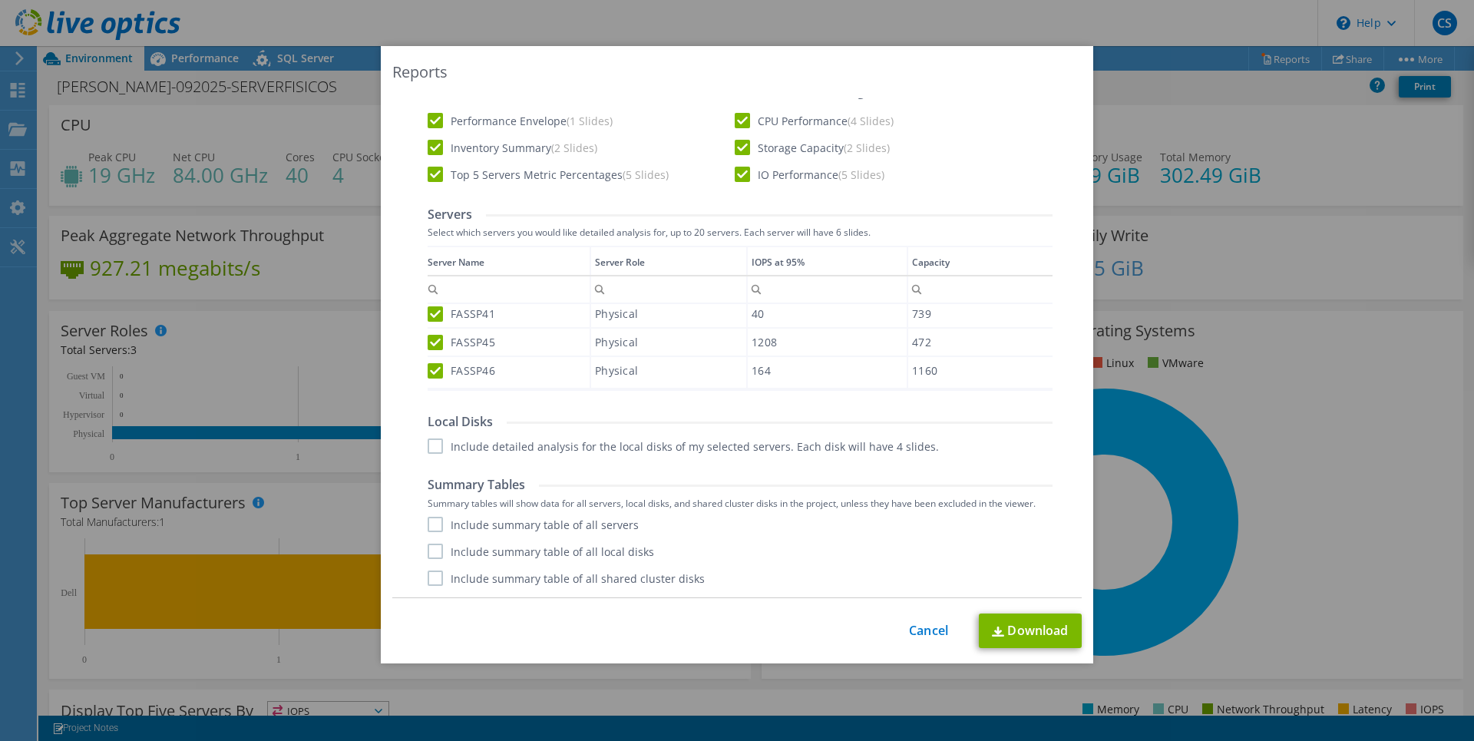
click at [430, 446] on label "Include detailed analysis for the local disks of my selected servers. Each disk…" at bounding box center [683, 445] width 511 height 15
click at [0, 0] on input "Include detailed analysis for the local disks of my selected servers. Each disk…" at bounding box center [0, 0] width 0 height 0
click at [431, 517] on label "Include summary table of all servers" at bounding box center [533, 524] width 211 height 15
click at [0, 0] on input "Include summary table of all servers" at bounding box center [0, 0] width 0 height 0
click at [429, 551] on label "Include summary table of all local disks" at bounding box center [541, 551] width 227 height 15
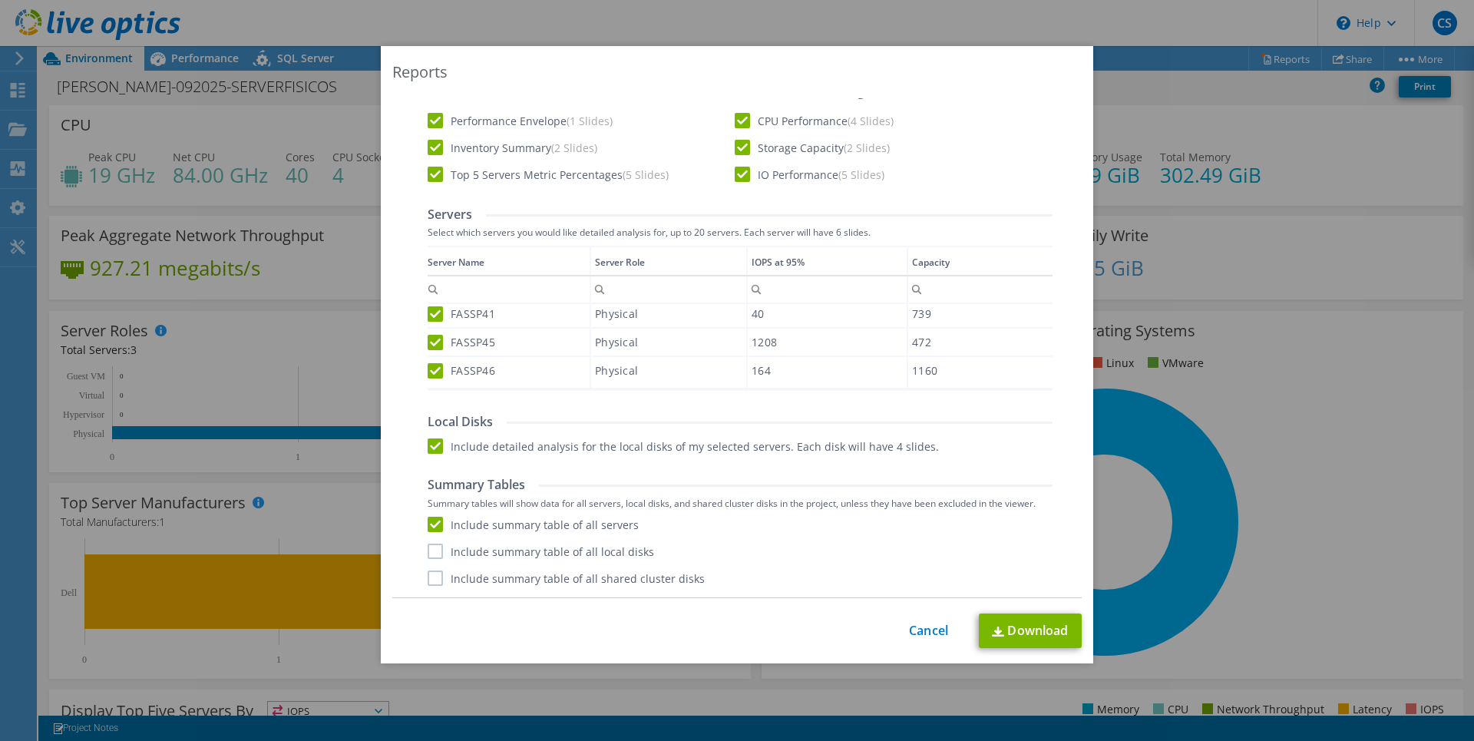
click at [0, 0] on input "Include summary table of all local disks" at bounding box center [0, 0] width 0 height 0
click at [430, 578] on label "Include summary table of all shared cluster disks" at bounding box center [566, 578] width 277 height 15
click at [0, 0] on input "Include summary table of all shared cluster disks" at bounding box center [0, 0] width 0 height 0
click at [1046, 636] on link "Download" at bounding box center [1030, 631] width 103 height 35
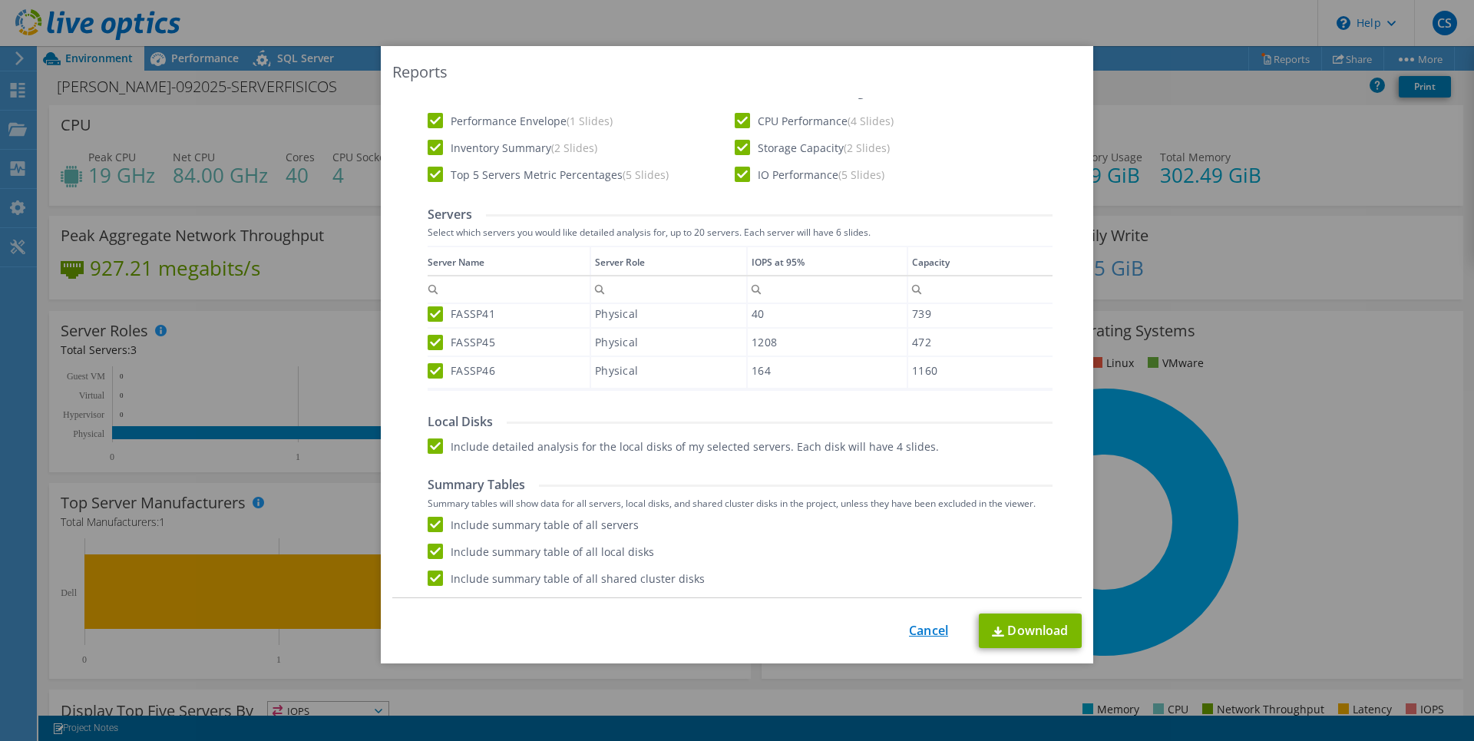
click at [909, 638] on link "Cancel" at bounding box center [928, 631] width 39 height 15
